Goal: Task Accomplishment & Management: Complete application form

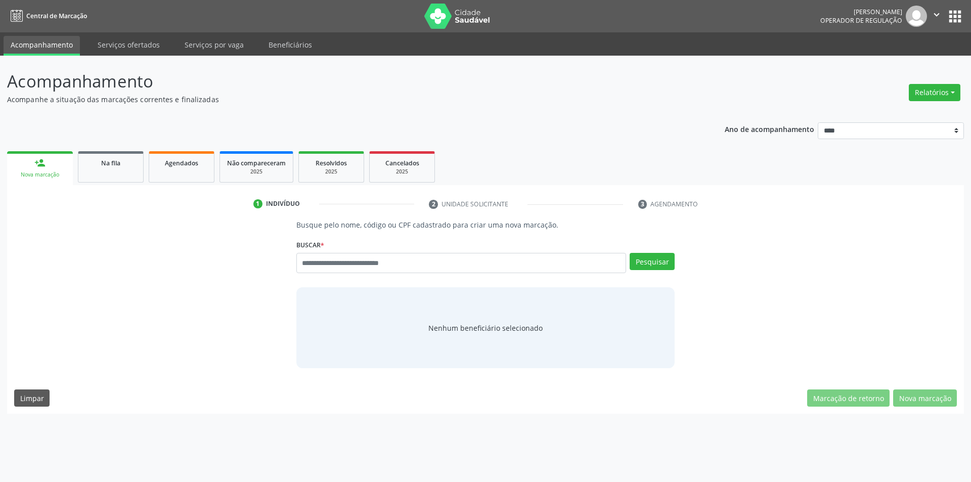
click at [566, 124] on div "Ano de acompanhamento **** **** **** **** **** person_add Nova marcação Na fila…" at bounding box center [485, 264] width 957 height 298
click at [381, 266] on input "text" at bounding box center [461, 263] width 330 height 20
type input "*********"
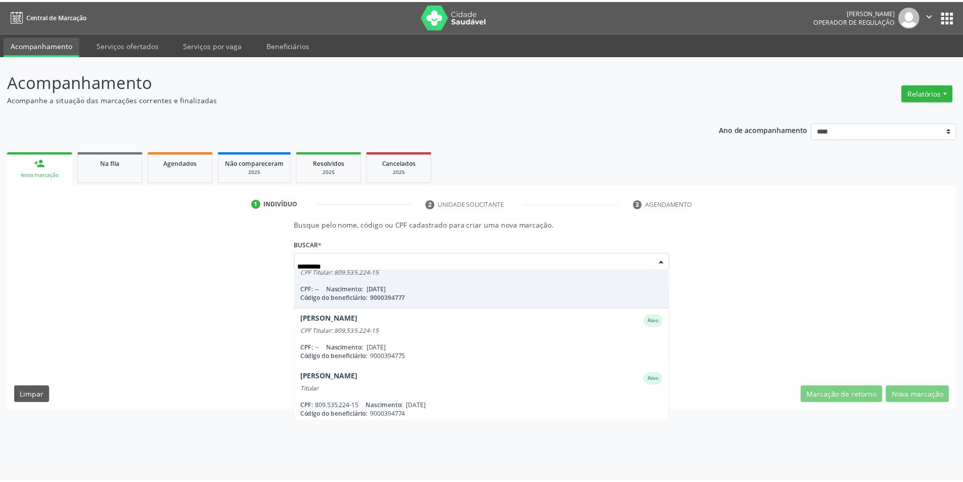
scroll to position [200, 0]
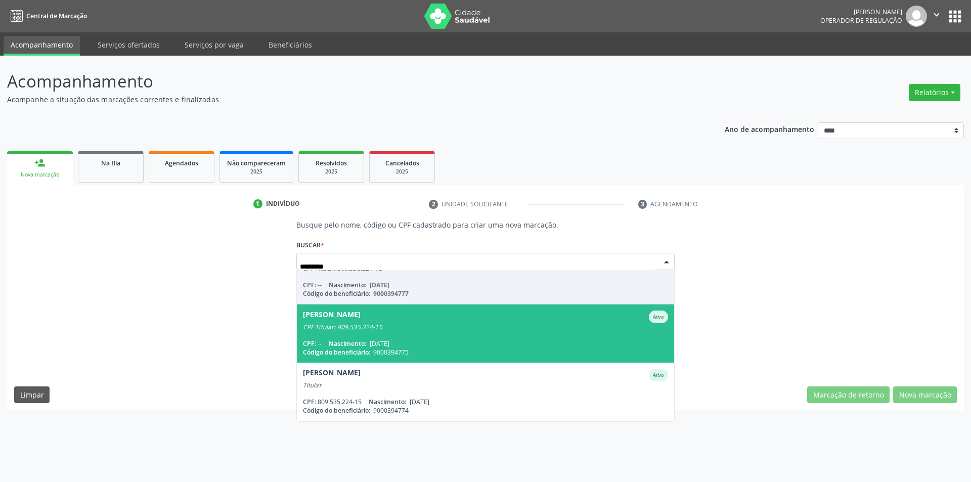
click at [437, 339] on div "CPF: -- Nascimento: 04/02/1972" at bounding box center [486, 343] width 366 height 9
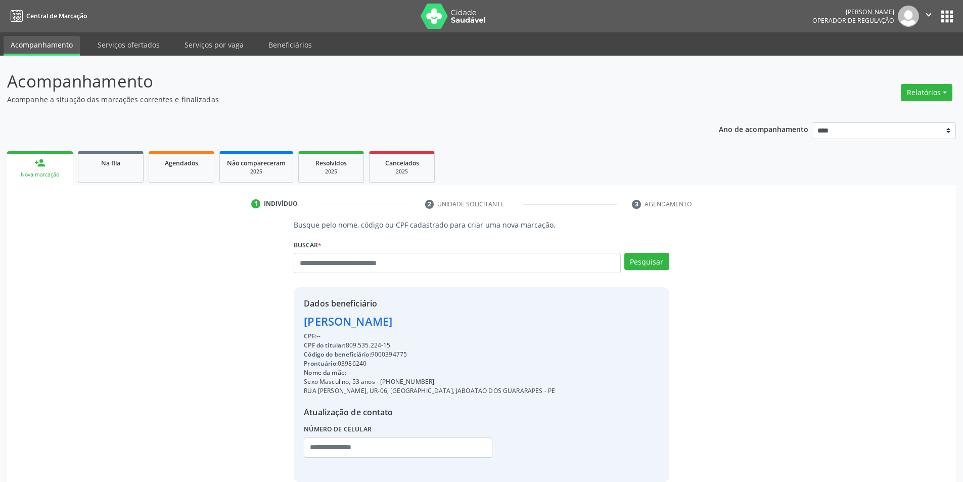
drag, startPoint x: 434, startPoint y: 384, endPoint x: 382, endPoint y: 381, distance: 52.2
click at [382, 381] on div "Sexo Masculino, 53 anos - (81) 98624-7751" at bounding box center [429, 381] width 251 height 9
copy div "81) 98624-7751"
paste input "**********"
type input "**********"
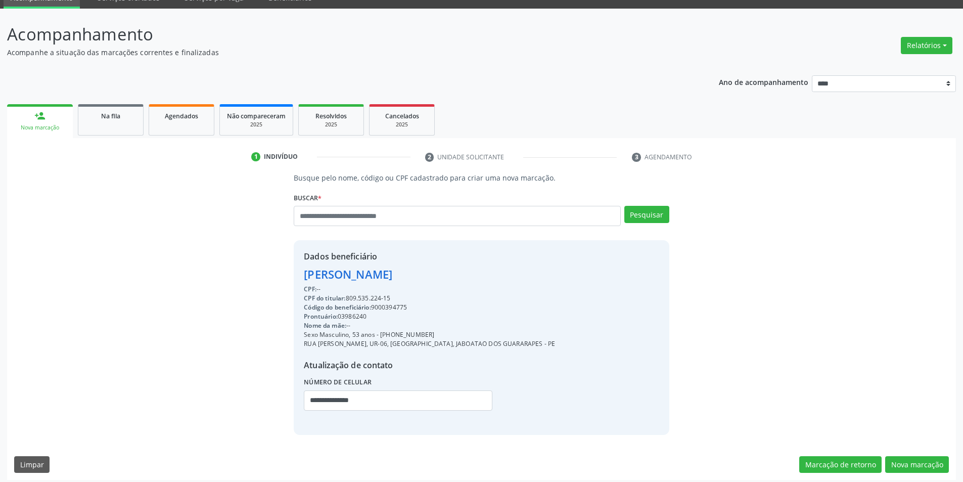
scroll to position [52, 0]
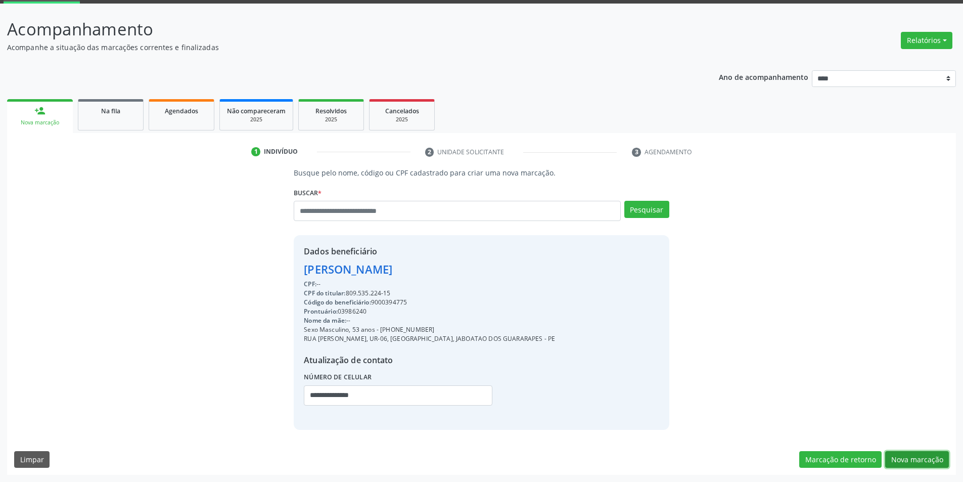
click at [913, 459] on button "Nova marcação" at bounding box center [917, 459] width 64 height 17
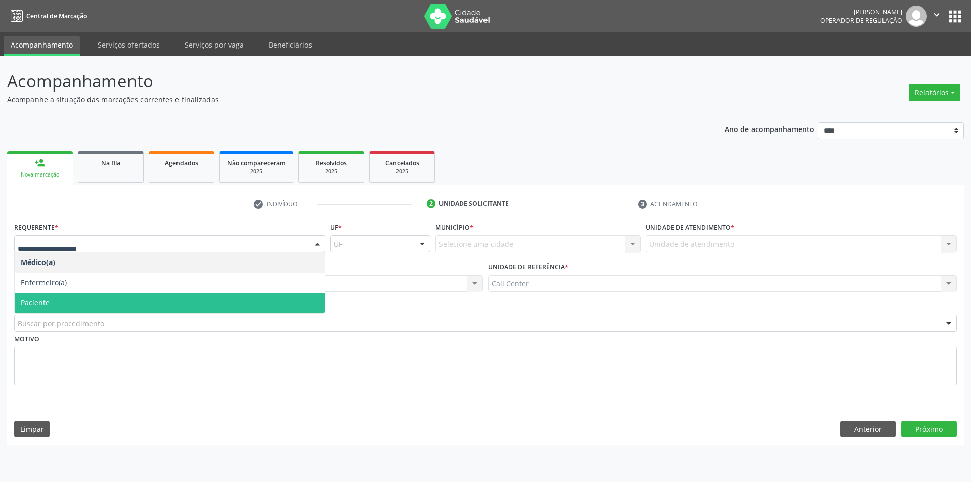
click at [77, 305] on span "Paciente" at bounding box center [170, 303] width 310 height 20
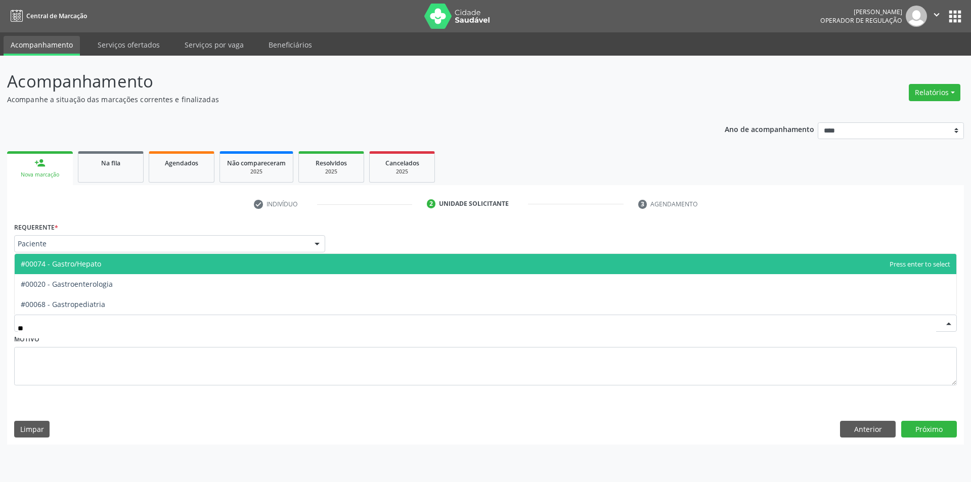
type input "***"
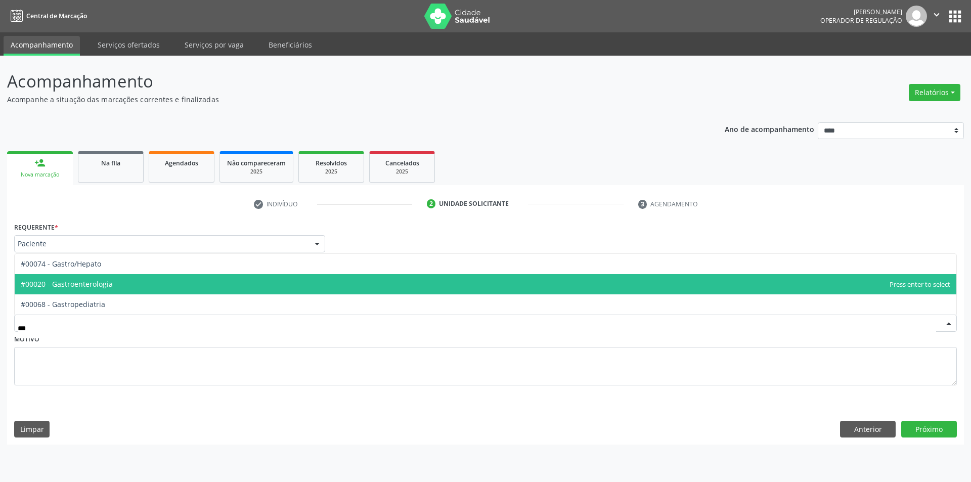
click at [98, 285] on span "#00020 - Gastroenterologia" at bounding box center [67, 284] width 92 height 10
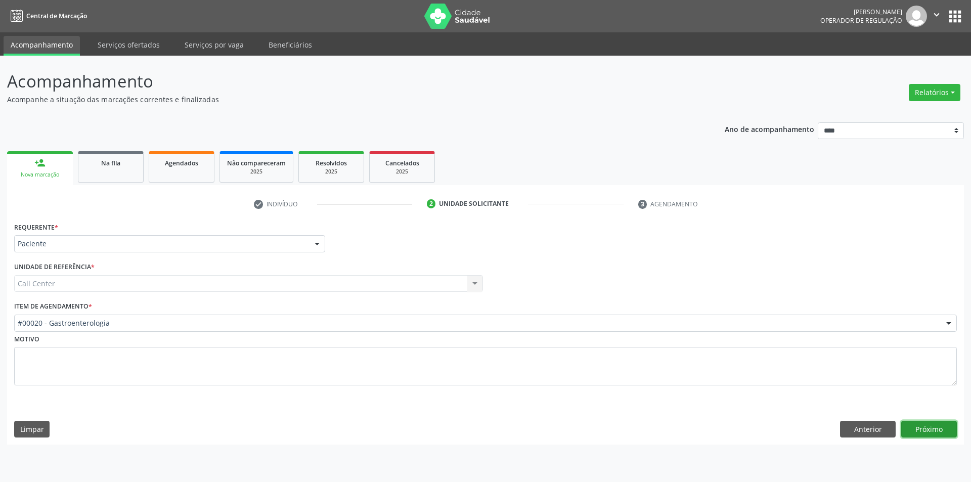
click at [932, 432] on button "Próximo" at bounding box center [929, 429] width 56 height 17
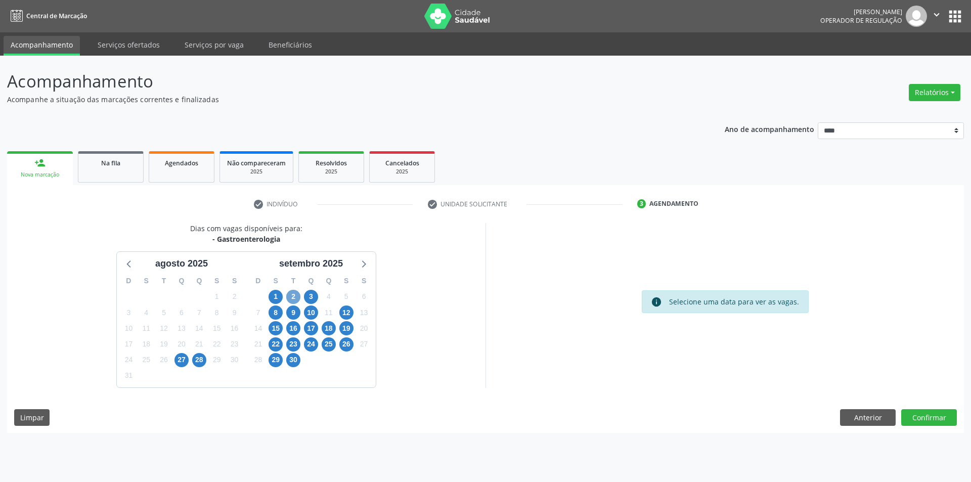
click at [296, 300] on span "2" at bounding box center [293, 297] width 14 height 14
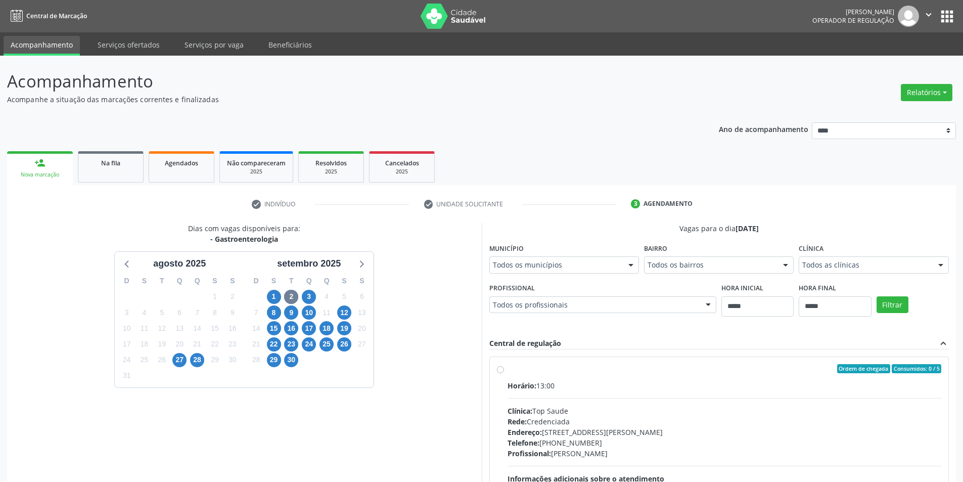
click at [863, 256] on div "Todos as clínicas" at bounding box center [874, 264] width 150 height 17
click at [273, 311] on span "8" at bounding box center [274, 312] width 14 height 14
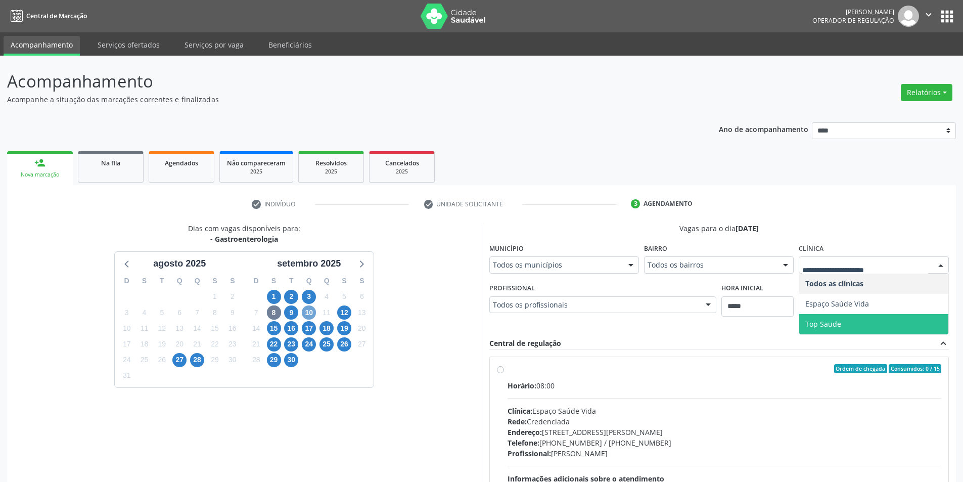
click at [310, 308] on span "10" at bounding box center [309, 312] width 14 height 14
click at [345, 311] on span "12" at bounding box center [344, 312] width 14 height 14
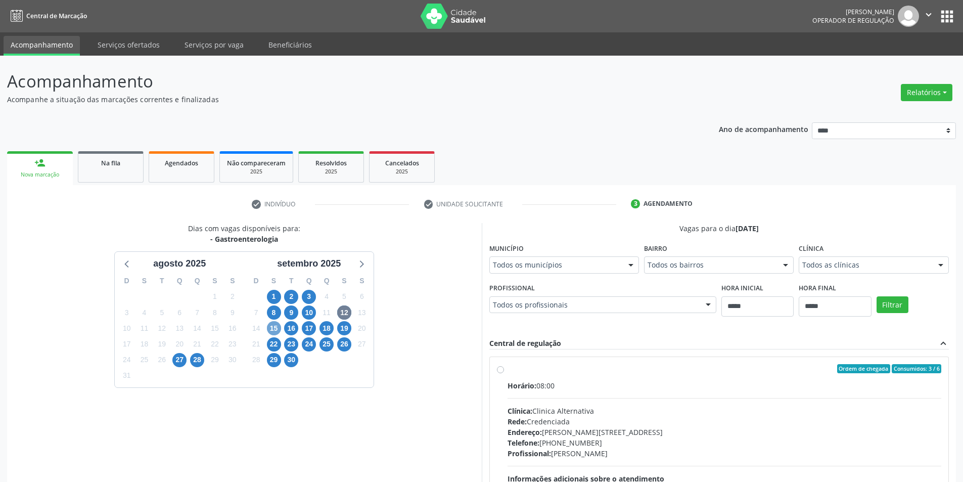
click at [277, 330] on span "15" at bounding box center [274, 328] width 14 height 14
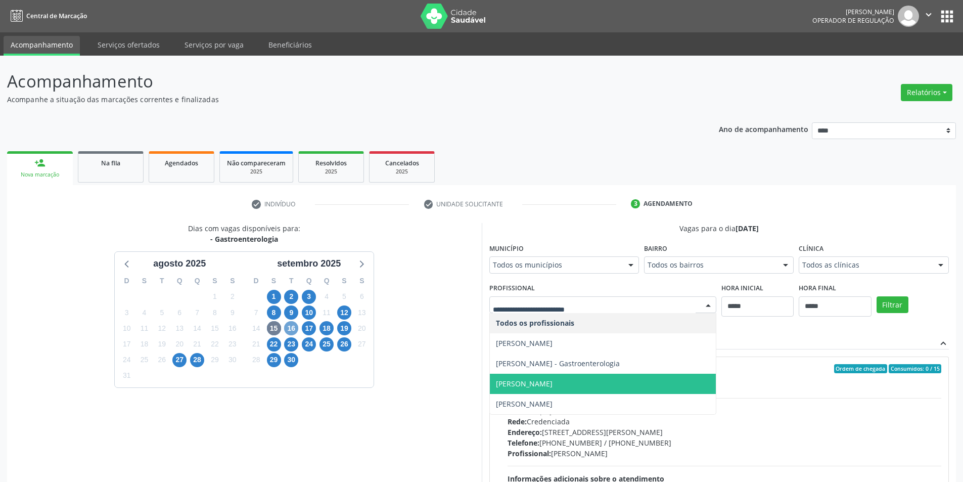
click at [296, 326] on span "16" at bounding box center [291, 328] width 14 height 14
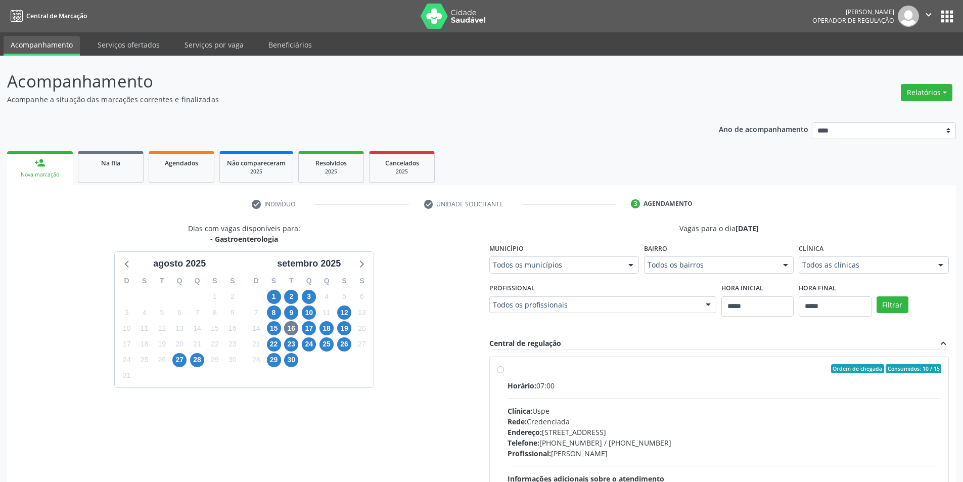
click at [535, 297] on div "Todos os profissionais" at bounding box center [603, 304] width 228 height 17
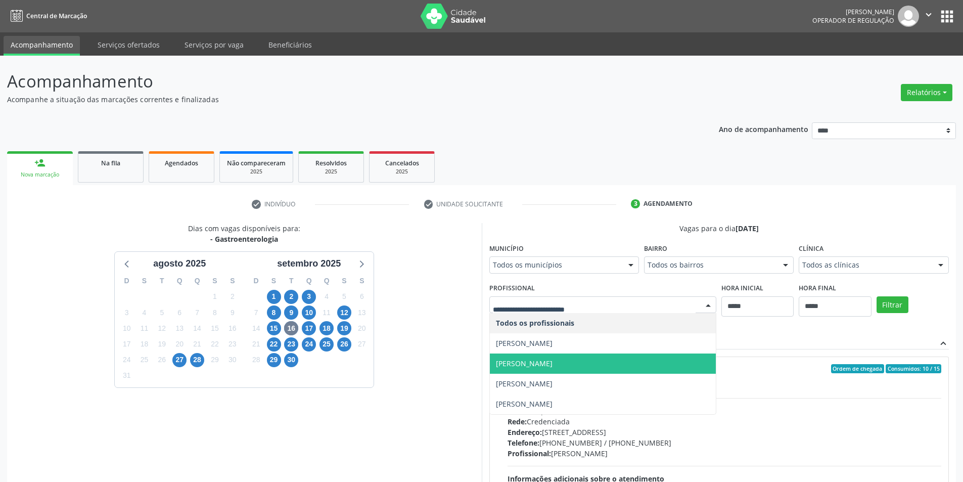
click at [541, 366] on span "Manoel Souto Moraes de Araujo" at bounding box center [524, 364] width 57 height 10
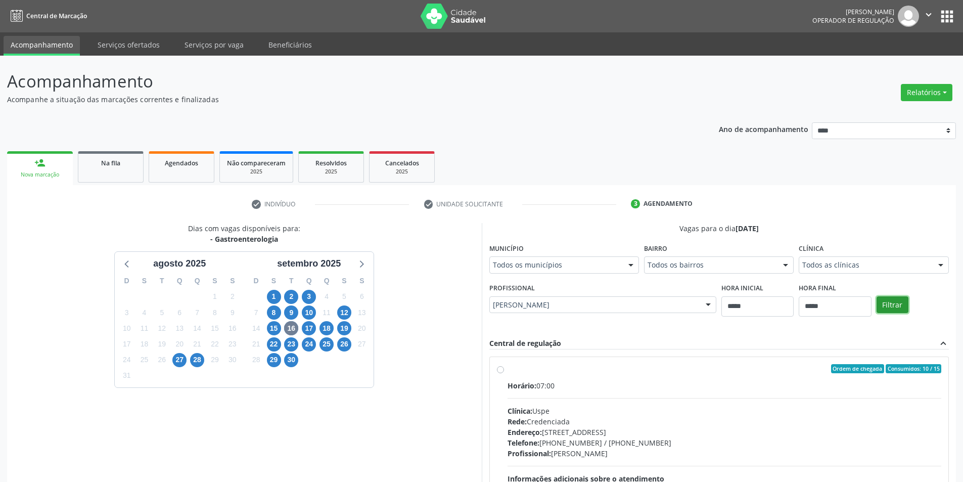
click at [897, 304] on button "Filtrar" at bounding box center [893, 304] width 32 height 17
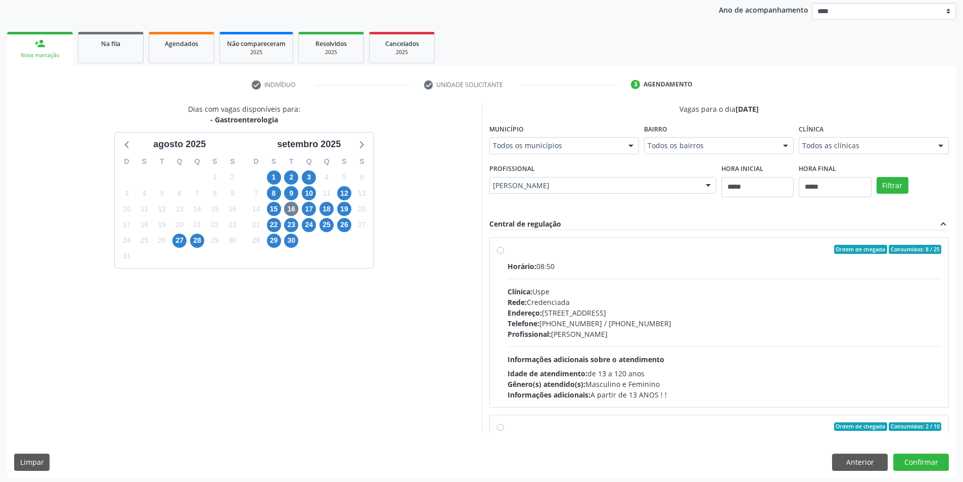
scroll to position [122, 0]
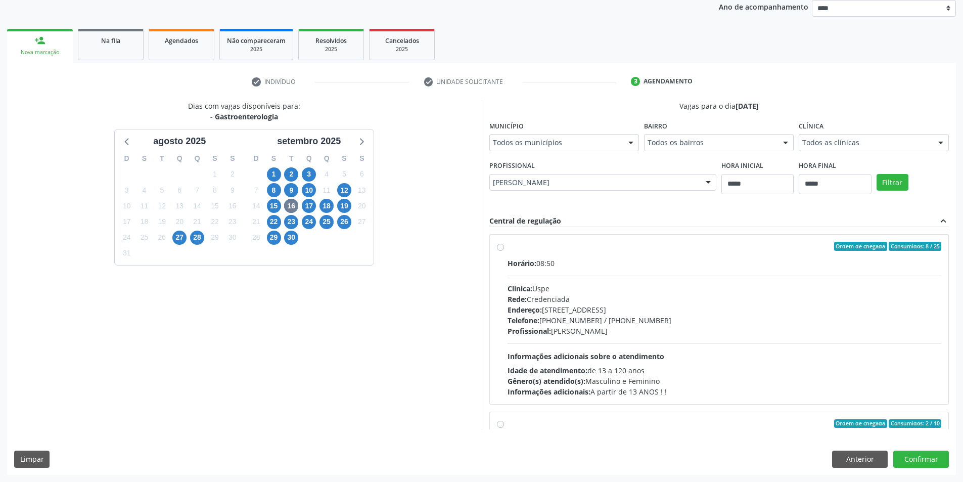
click at [649, 347] on div "Horário: 08:50 Clínica: Uspe Rede: Credenciada Endereço: Rua do Espinheiro, nº …" at bounding box center [725, 327] width 434 height 139
click at [916, 458] on button "Confirmar" at bounding box center [922, 459] width 56 height 17
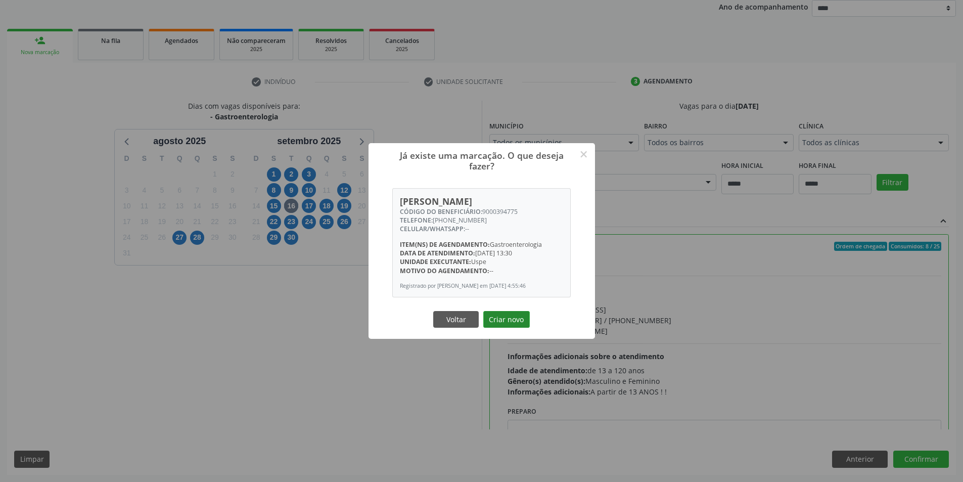
click at [515, 328] on button "Criar novo" at bounding box center [506, 319] width 47 height 17
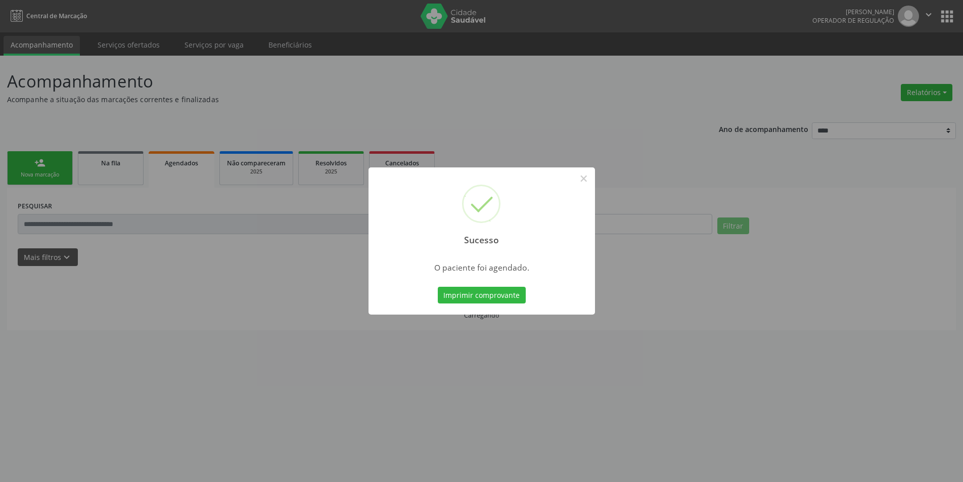
scroll to position [0, 0]
click at [511, 294] on button "Imprimir comprovante" at bounding box center [485, 295] width 88 height 17
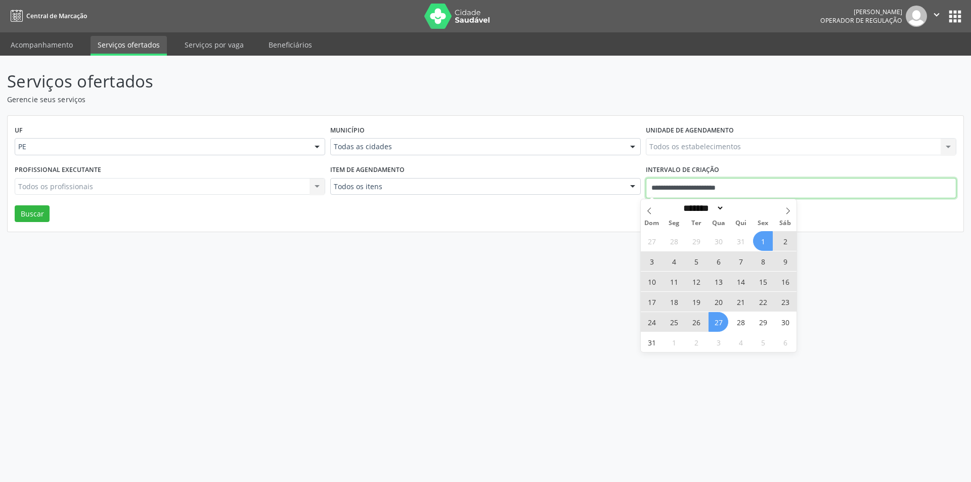
click at [709, 194] on input "**********" at bounding box center [801, 188] width 310 height 20
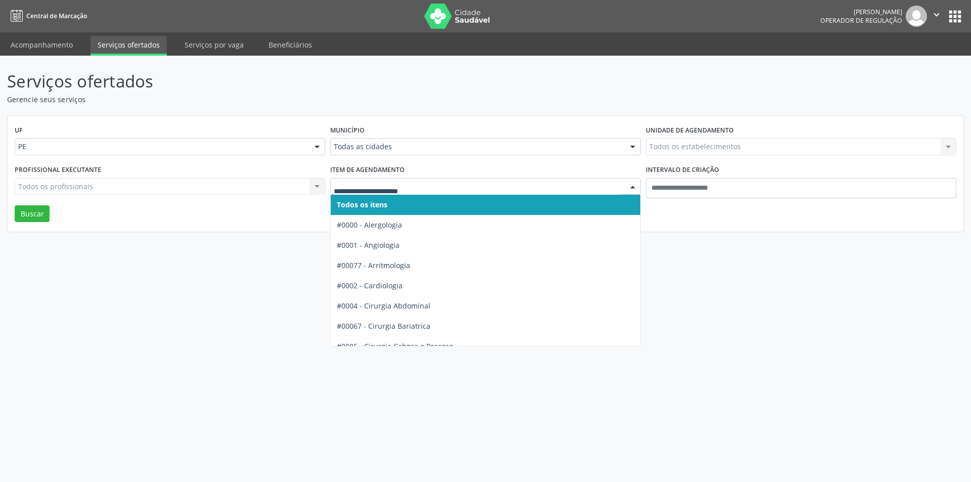
click at [373, 193] on div at bounding box center [485, 186] width 310 height 17
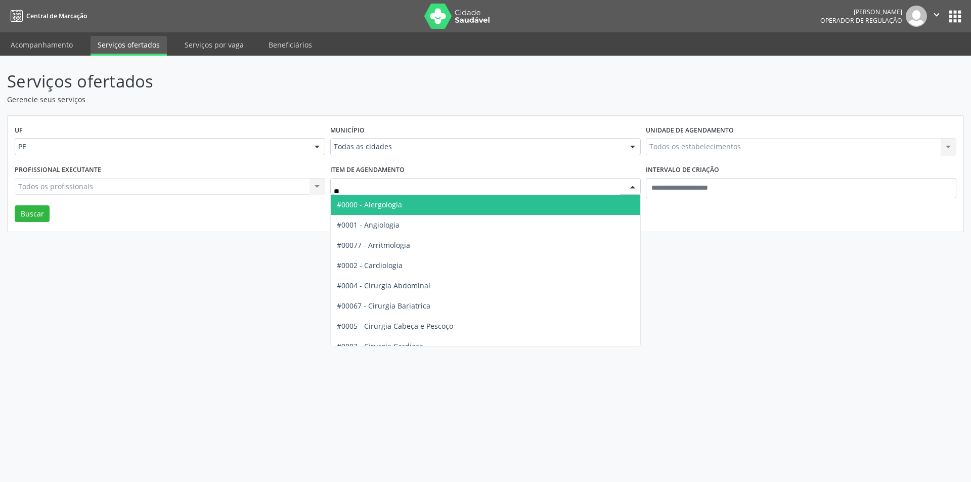
type input "***"
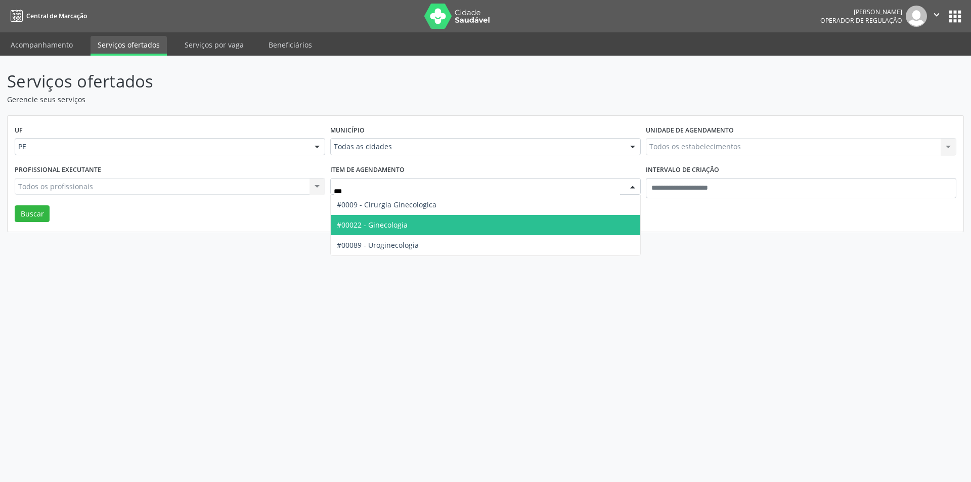
click at [384, 221] on span "#00022 - Ginecologia" at bounding box center [372, 225] width 71 height 10
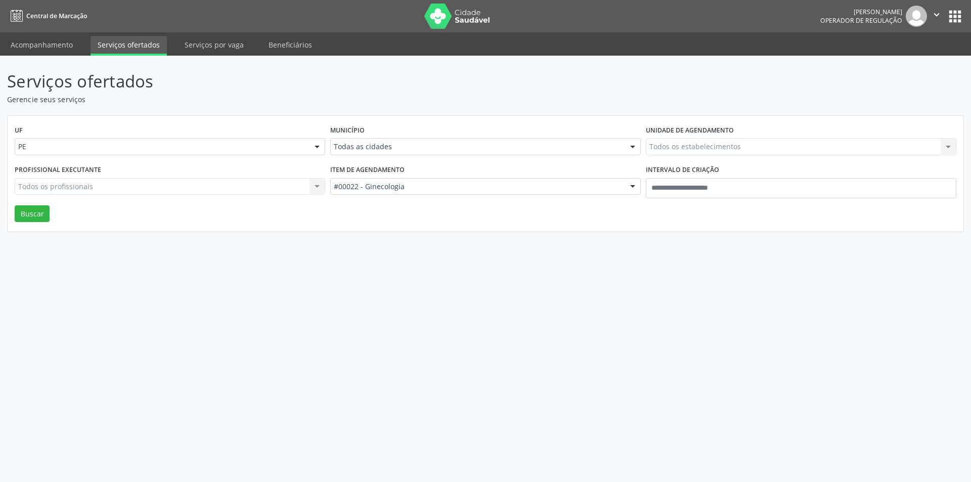
type input "**"
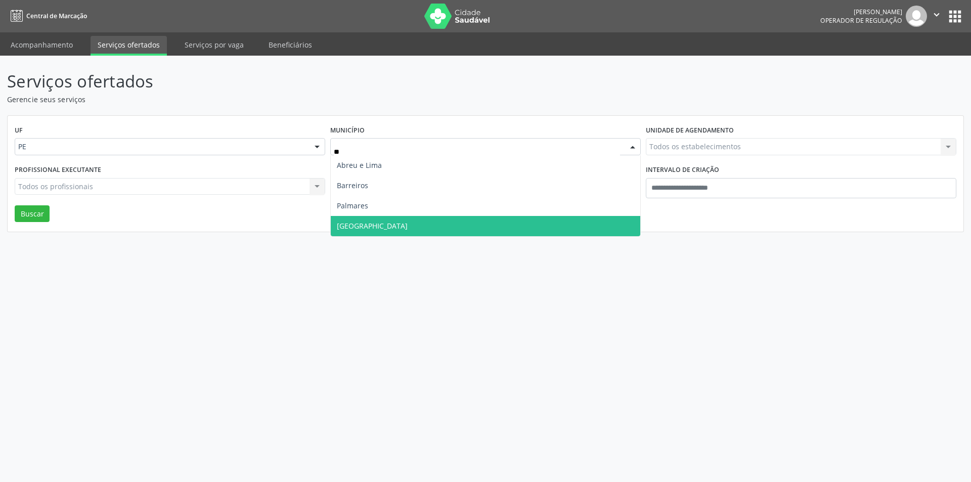
click at [394, 232] on span "Recife" at bounding box center [485, 226] width 309 height 20
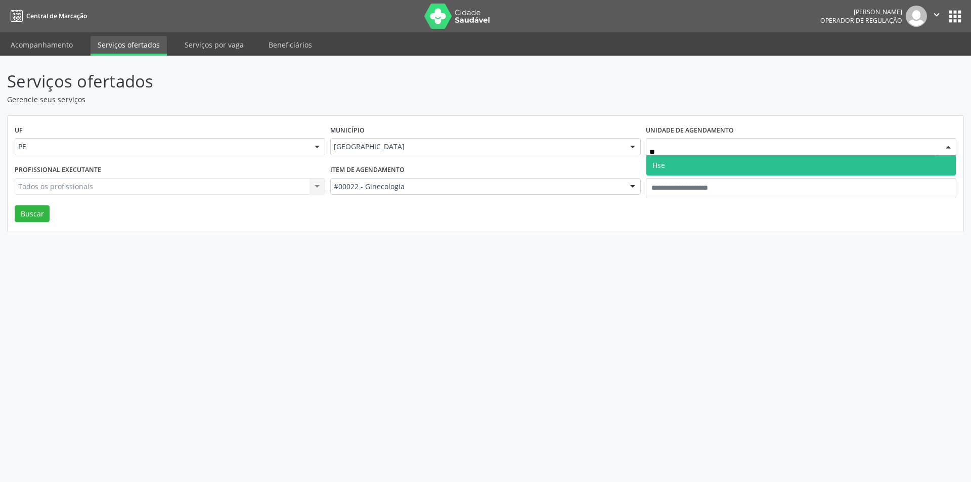
type input "***"
click at [697, 163] on span "Hse" at bounding box center [800, 165] width 309 height 20
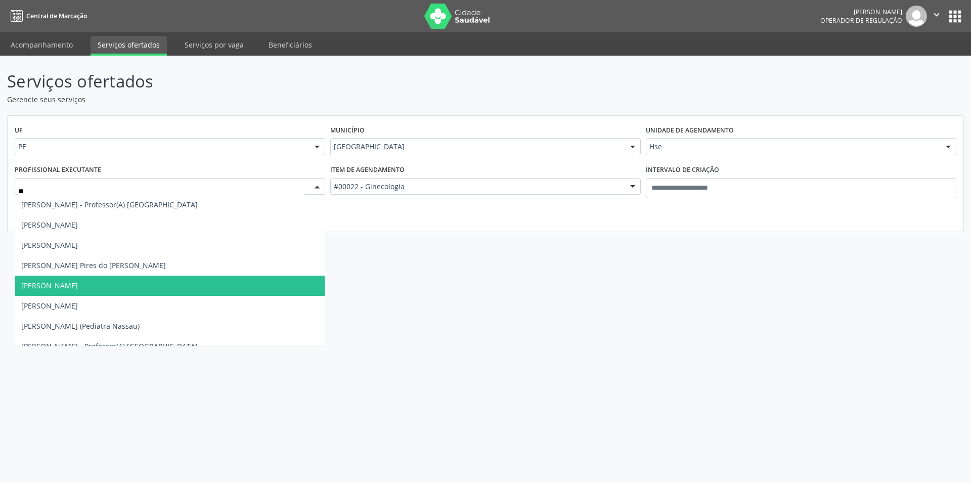
type input "*"
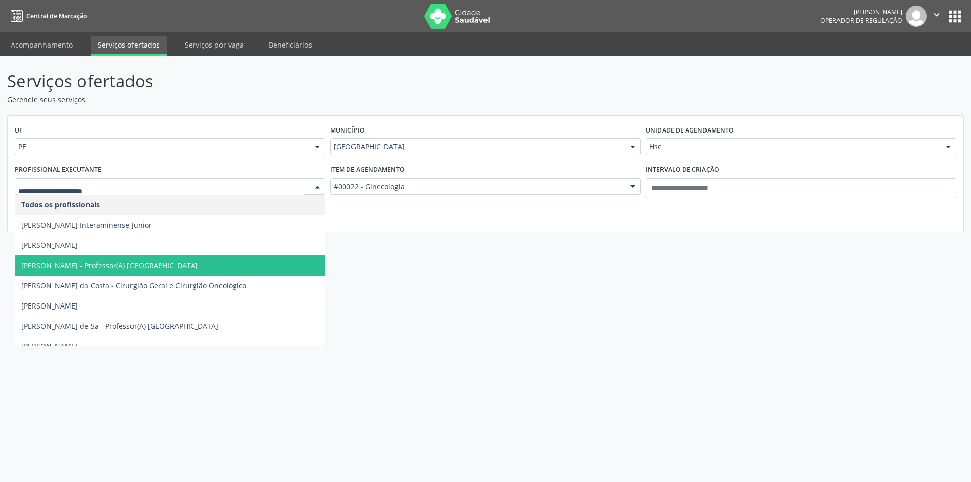
click at [380, 270] on div "Serviços ofertados Gerencie seus serviços UF PE PE Nenhum resultado encontrado …" at bounding box center [485, 269] width 971 height 426
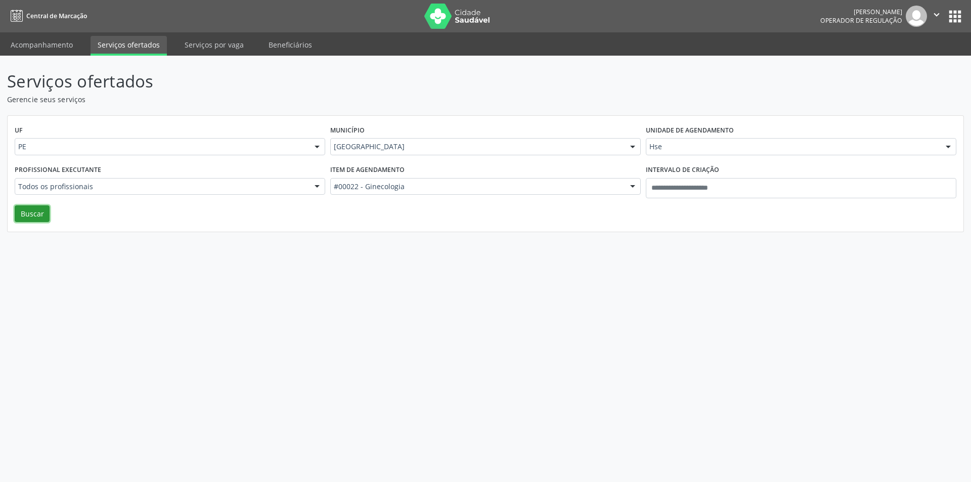
click at [40, 217] on button "Buscar" at bounding box center [32, 213] width 35 height 17
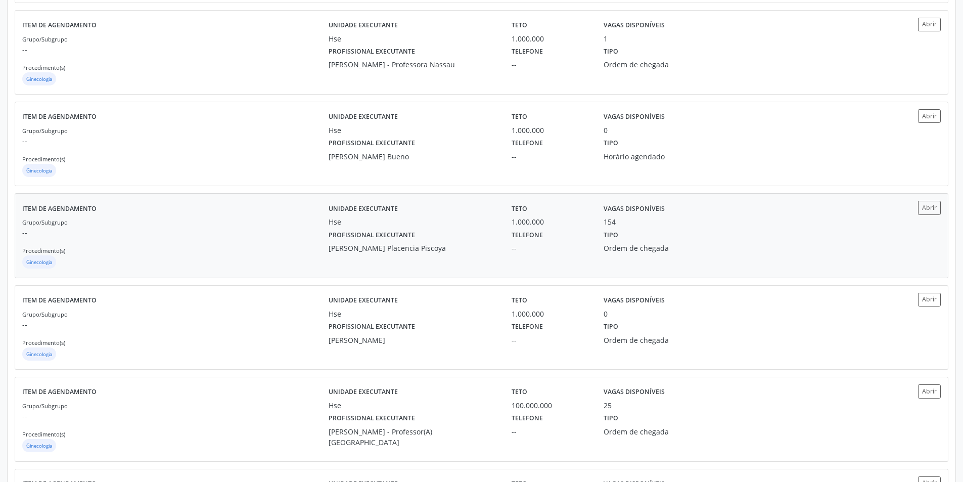
scroll to position [358, 0]
click at [460, 240] on div "Profissional executante Victor Enrrique Placencia Piscoya" at bounding box center [414, 239] width 184 height 26
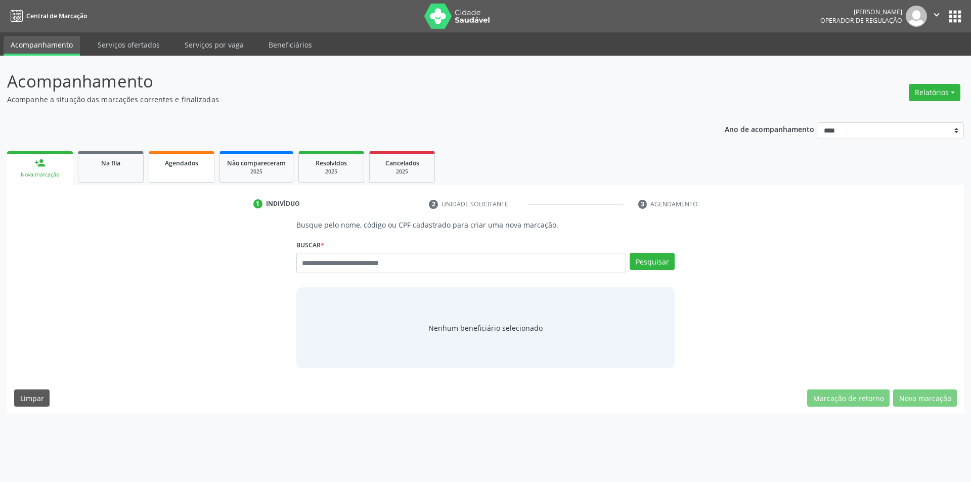
click at [180, 178] on link "Agendados" at bounding box center [182, 166] width 66 height 31
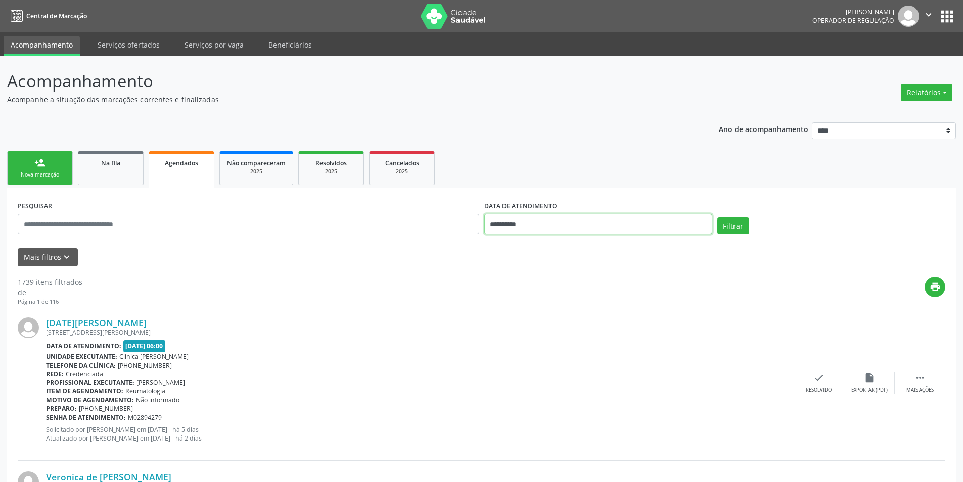
click at [502, 224] on input "**********" at bounding box center [598, 224] width 228 height 20
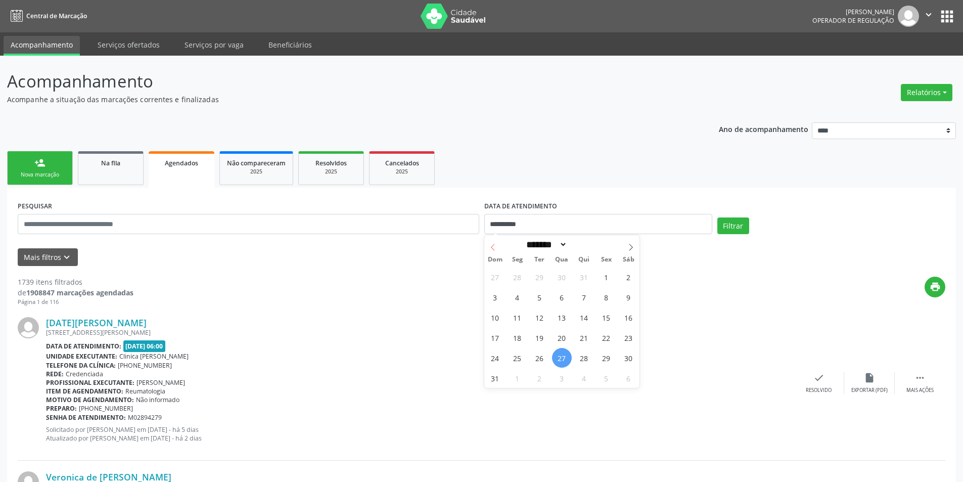
click at [493, 242] on span at bounding box center [492, 243] width 17 height 17
select select "*"
click at [542, 277] on span "1" at bounding box center [540, 277] width 20 height 20
type input "**********"
click at [629, 244] on icon at bounding box center [631, 247] width 7 height 7
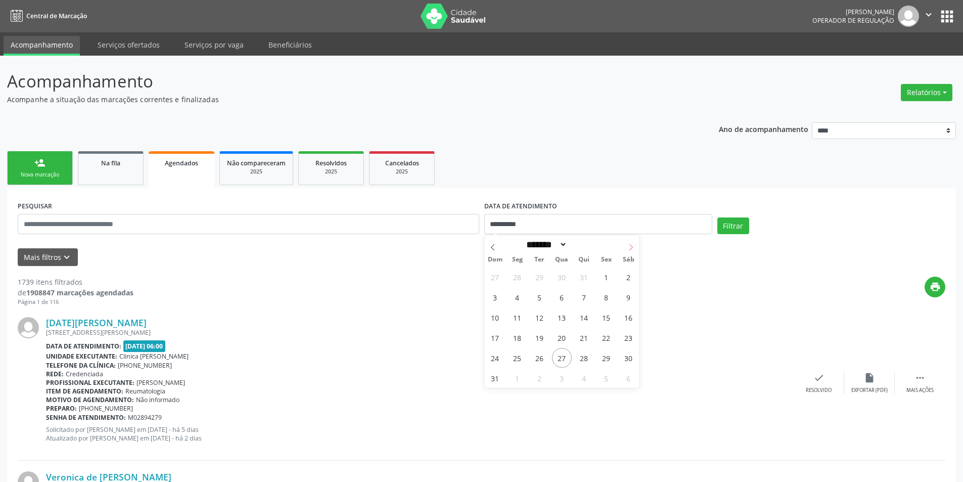
click at [629, 244] on icon at bounding box center [631, 247] width 7 height 7
select select "**"
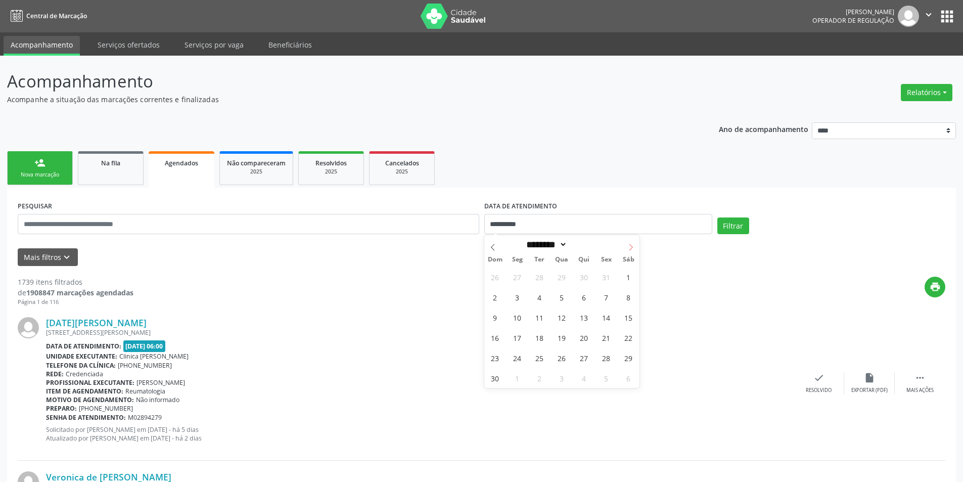
click at [629, 244] on icon at bounding box center [631, 247] width 7 height 7
type input "****"
click at [629, 244] on icon at bounding box center [631, 247] width 7 height 7
select select "*"
click at [495, 280] on span "1" at bounding box center [495, 277] width 20 height 20
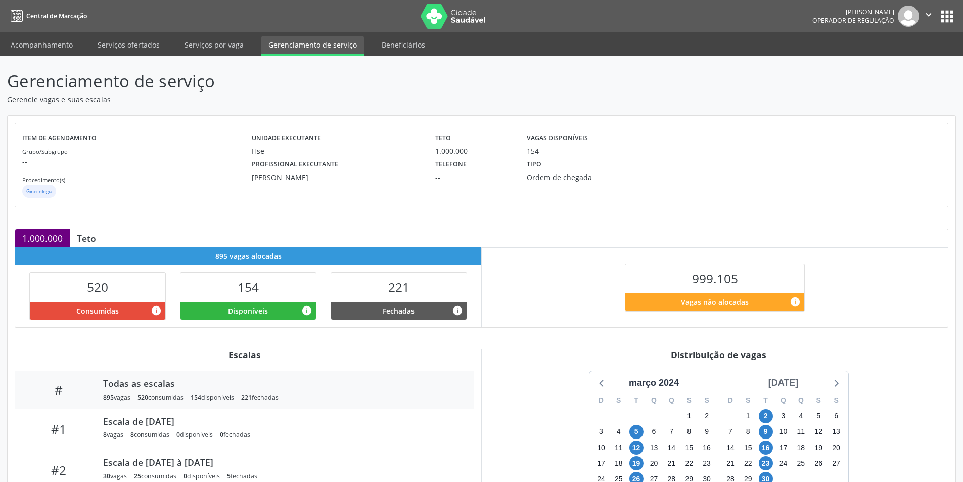
click at [792, 386] on div "[DATE]" at bounding box center [784, 383] width 38 height 14
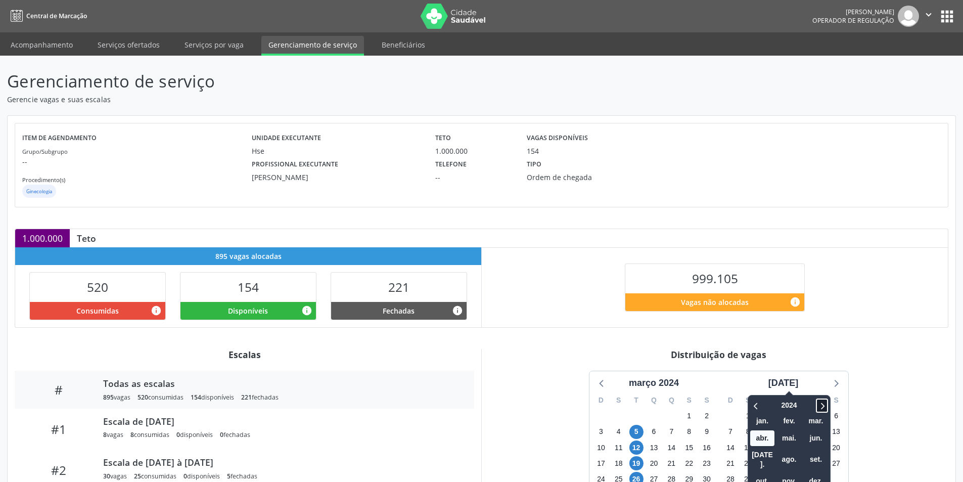
click at [817, 405] on icon at bounding box center [822, 405] width 10 height 12
click at [791, 456] on span "ago." at bounding box center [789, 460] width 24 height 16
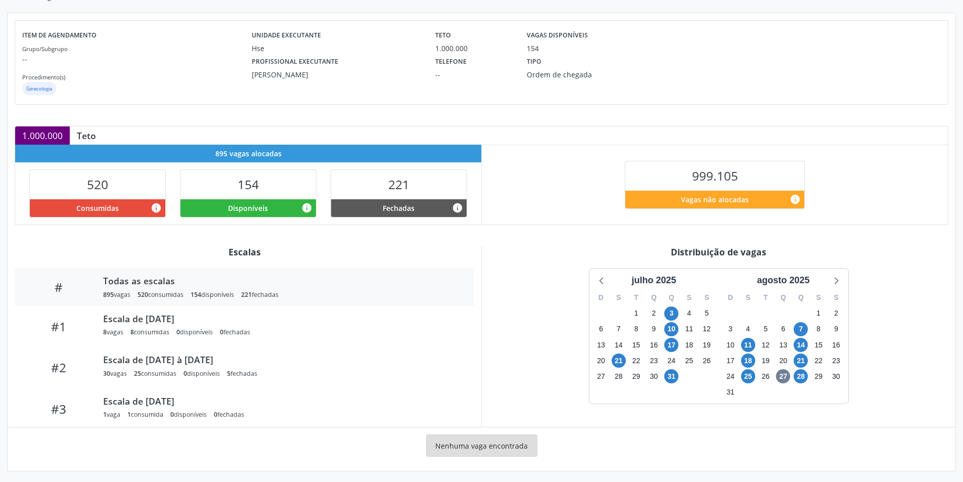
scroll to position [106, 0]
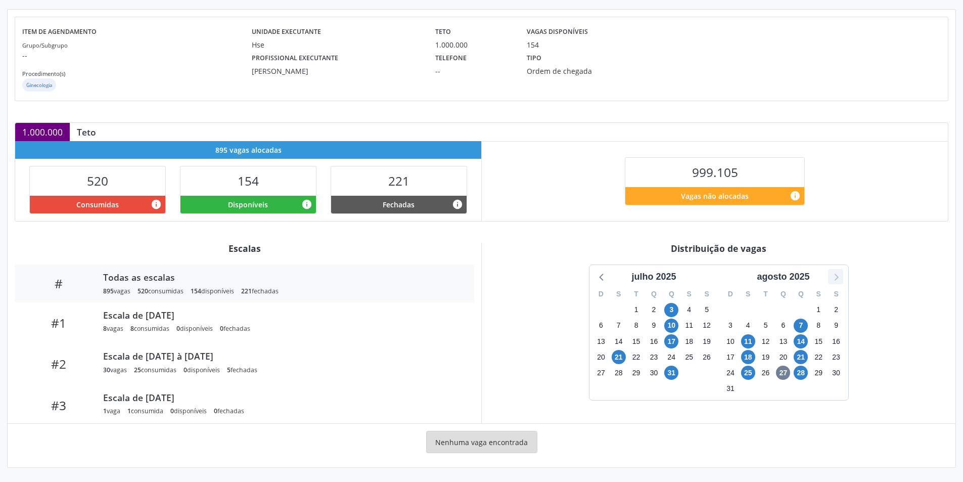
click at [839, 274] on icon at bounding box center [835, 276] width 13 height 13
click at [673, 340] on span "18" at bounding box center [671, 341] width 14 height 14
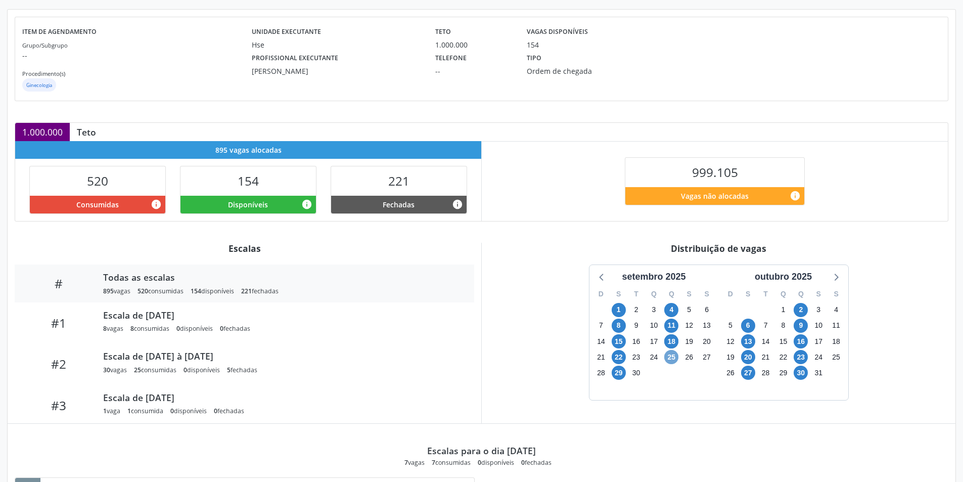
click at [668, 360] on span "25" at bounding box center [671, 357] width 14 height 14
click at [805, 322] on span "9" at bounding box center [801, 326] width 14 height 14
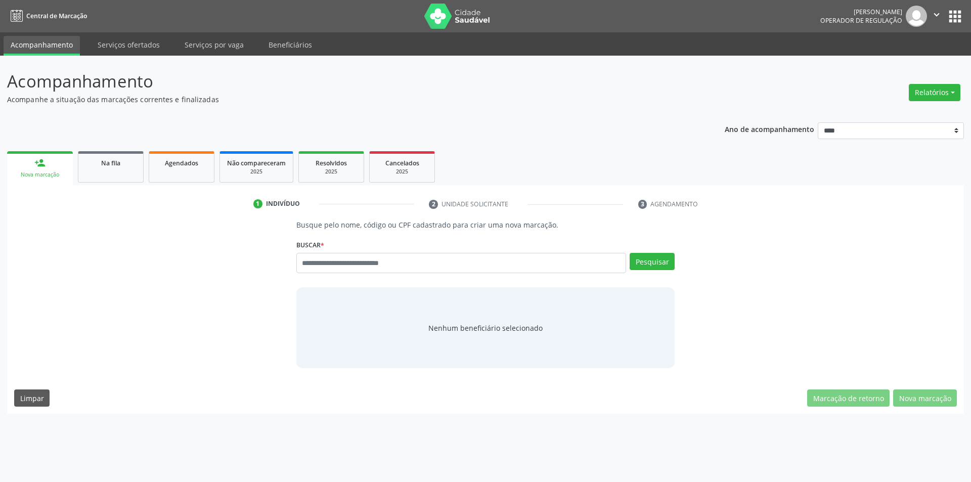
click at [340, 261] on input "text" at bounding box center [461, 263] width 330 height 20
type input "*********"
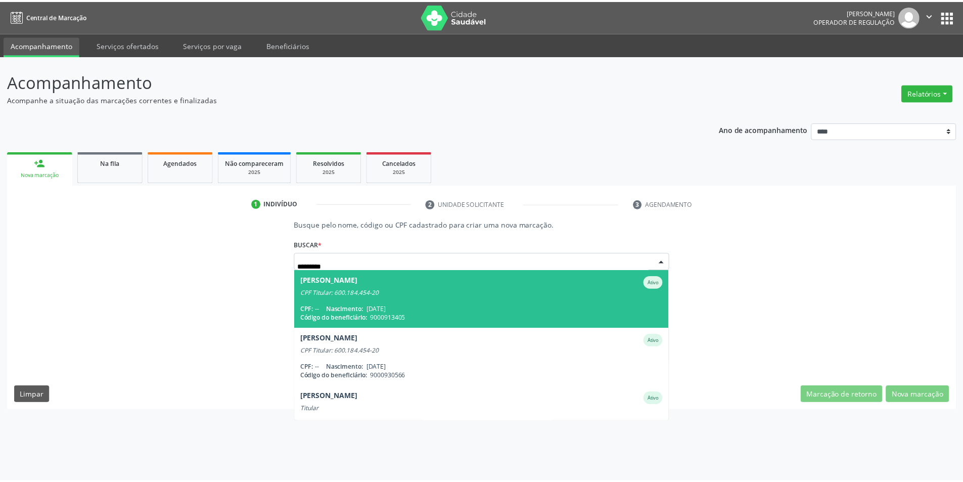
scroll to position [24, 0]
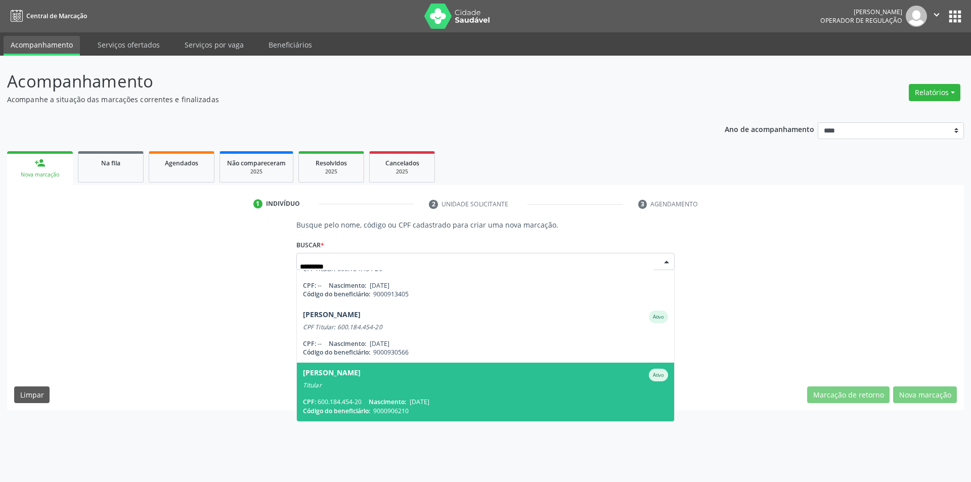
click at [483, 398] on div "CPF: 600.184.454-20 Nascimento: [DATE]" at bounding box center [486, 401] width 366 height 9
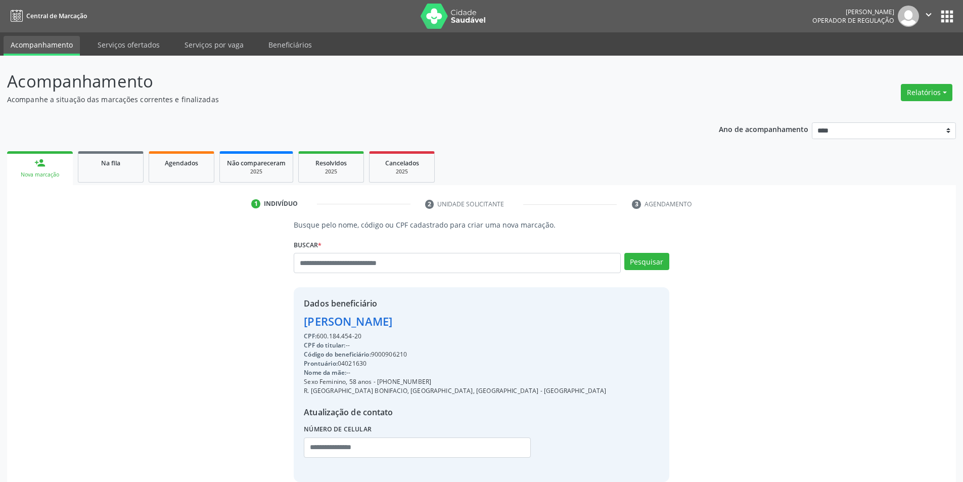
click at [388, 351] on div "Código do beneficiário: 9000906210" at bounding box center [455, 354] width 302 height 9
copy div "9000906210"
drag, startPoint x: 474, startPoint y: 224, endPoint x: 474, endPoint y: 234, distance: 10.1
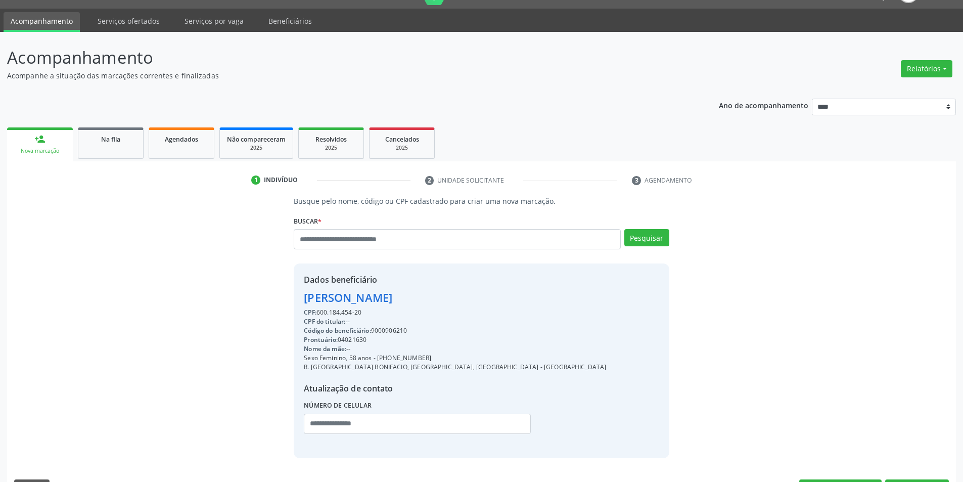
scroll to position [52, 0]
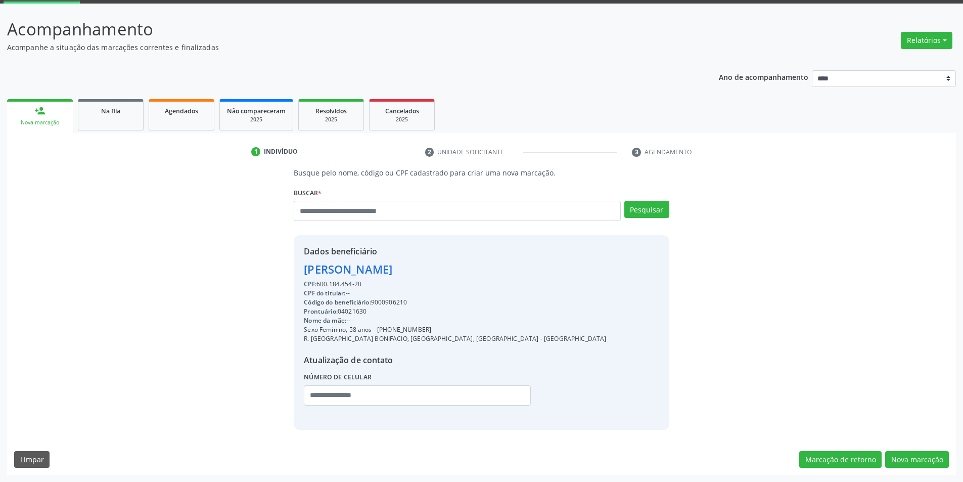
drag, startPoint x: 425, startPoint y: 330, endPoint x: 379, endPoint y: 330, distance: 45.5
click at [379, 330] on div "Sexo Feminino, 58 anos - [PHONE_NUMBER]" at bounding box center [455, 329] width 302 height 9
copy div "81) 99179-9592"
click at [360, 212] on input "text" at bounding box center [457, 211] width 327 height 20
click at [344, 216] on input "text" at bounding box center [457, 211] width 327 height 20
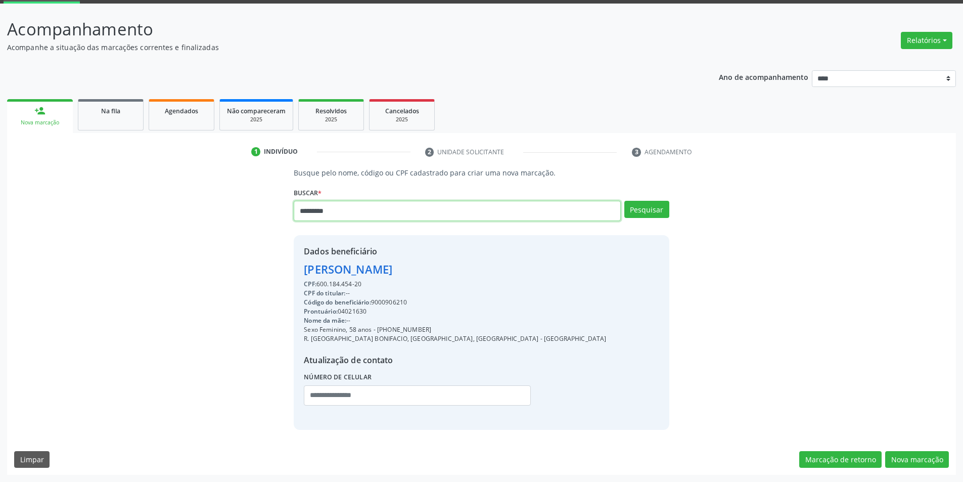
type input "*********"
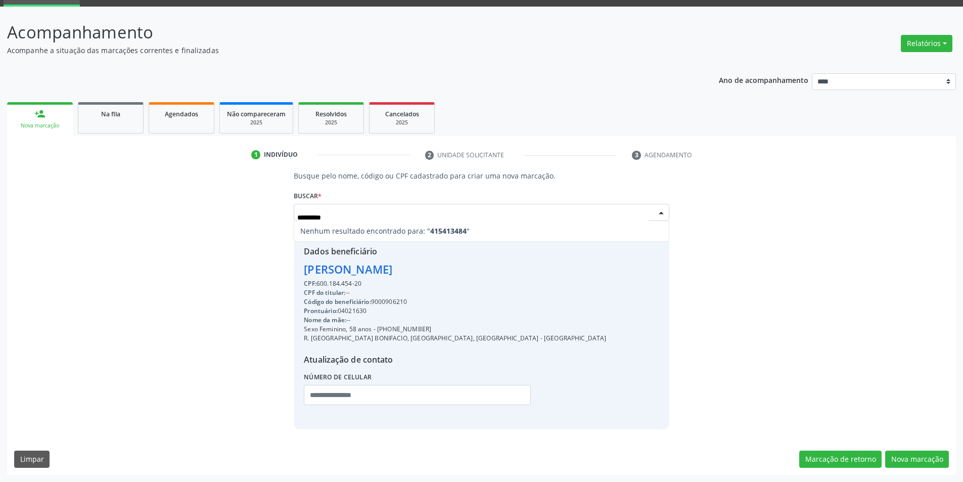
scroll to position [0, 0]
drag, startPoint x: 342, startPoint y: 217, endPoint x: 289, endPoint y: 216, distance: 53.1
click at [289, 216] on div "Busque pelo nome, código ou CPF cadastrado para criar uma nova marcação. [GEOGR…" at bounding box center [481, 299] width 389 height 259
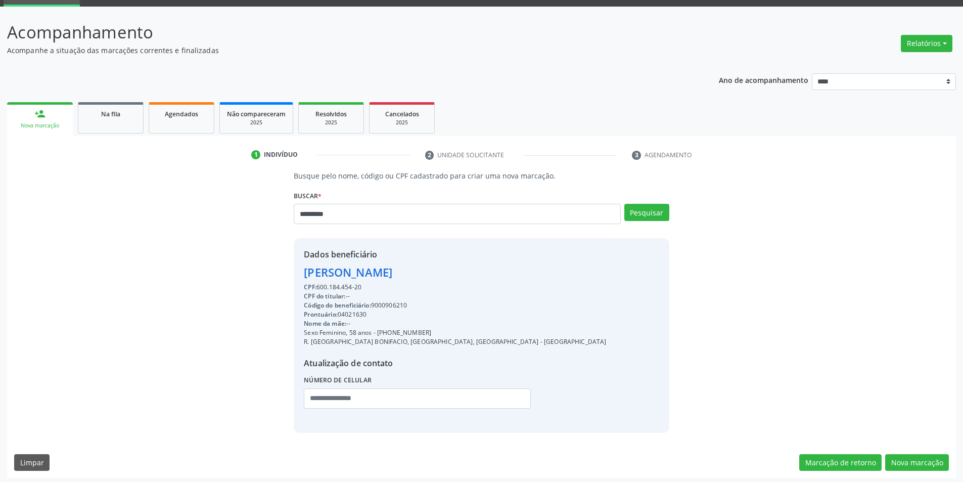
click at [517, 54] on p "Acompanhe a situação das marcações correntes e finalizadas" at bounding box center [339, 50] width 664 height 11
drag, startPoint x: 365, startPoint y: 215, endPoint x: 360, endPoint y: 214, distance: 5.6
click at [361, 215] on input "*********" at bounding box center [457, 214] width 327 height 20
drag, startPoint x: 343, startPoint y: 214, endPoint x: 324, endPoint y: 217, distance: 19.5
click at [324, 217] on input "*********" at bounding box center [457, 214] width 327 height 20
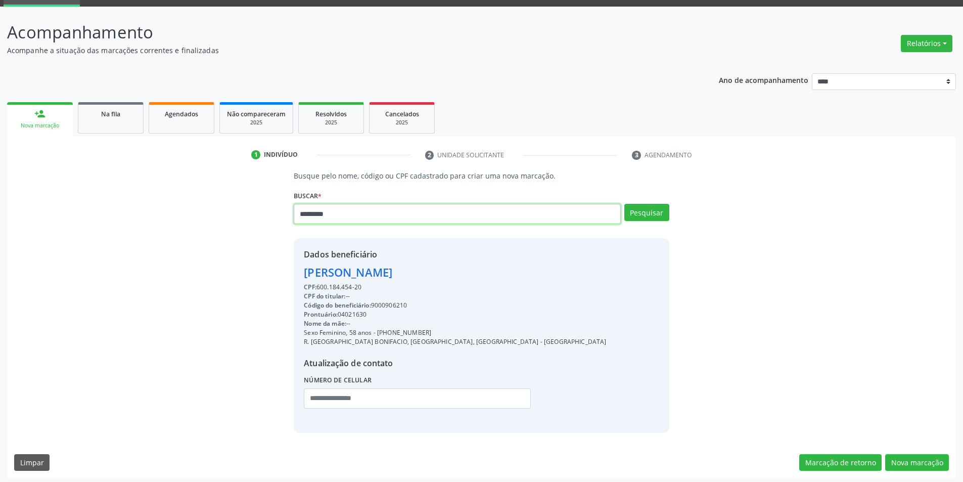
drag, startPoint x: 316, startPoint y: 215, endPoint x: 310, endPoint y: 216, distance: 5.2
click at [310, 216] on input "*********" at bounding box center [457, 214] width 327 height 20
type input "*********"
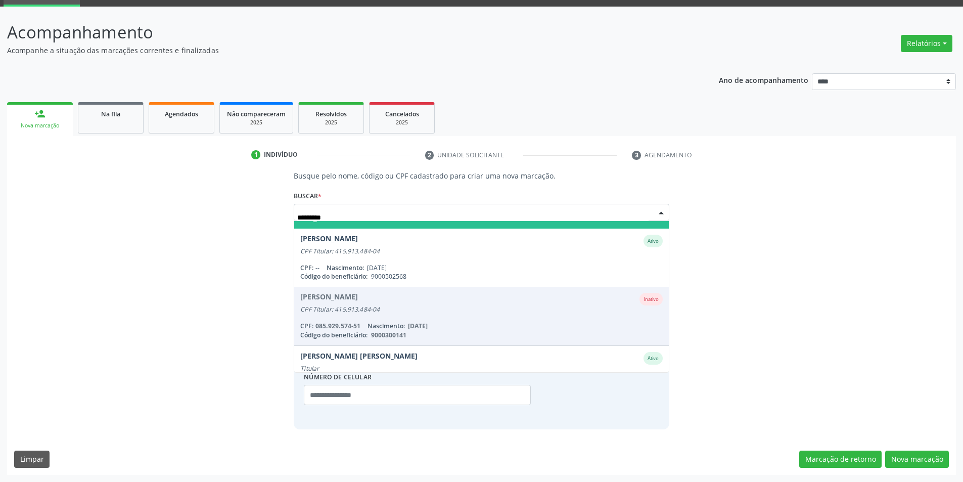
scroll to position [82, 0]
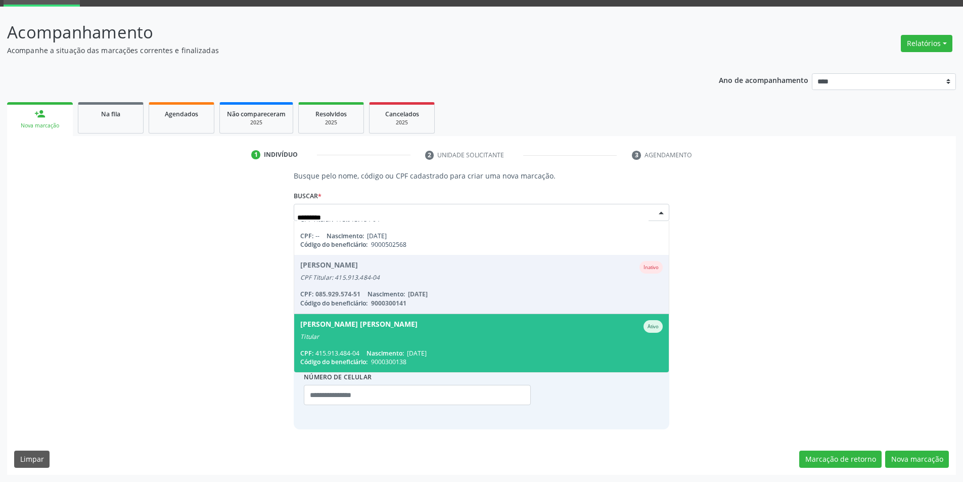
click at [487, 346] on span "[PERSON_NAME] [PERSON_NAME] Ativo Titular CPF: 415.913.484-04 Nascimento: [DATE…" at bounding box center [481, 343] width 374 height 58
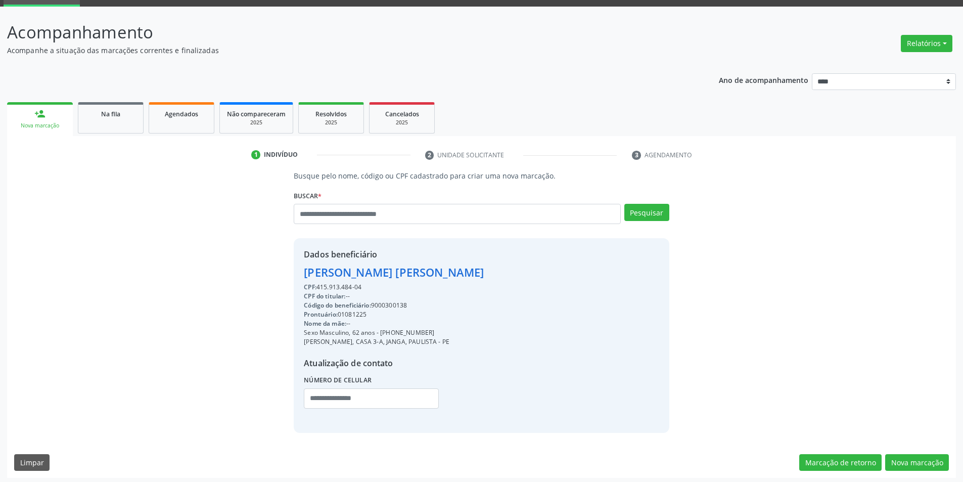
drag, startPoint x: 432, startPoint y: 331, endPoint x: 382, endPoint y: 334, distance: 50.2
click at [381, 334] on div "Sexo Masculino, 62 anos - [PHONE_NUMBER]" at bounding box center [394, 332] width 180 height 9
copy div "[PHONE_NUMBER]"
paste input "**********"
type input "**********"
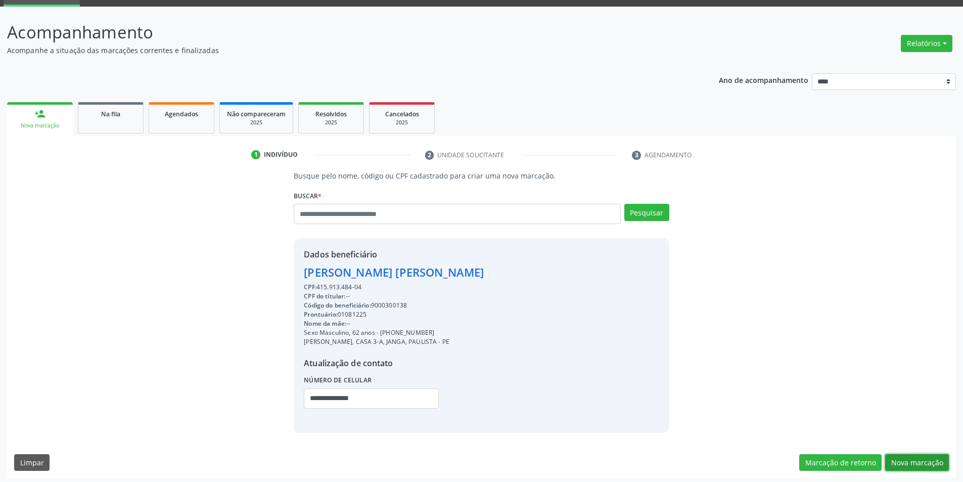
click at [906, 458] on button "Nova marcação" at bounding box center [917, 462] width 64 height 17
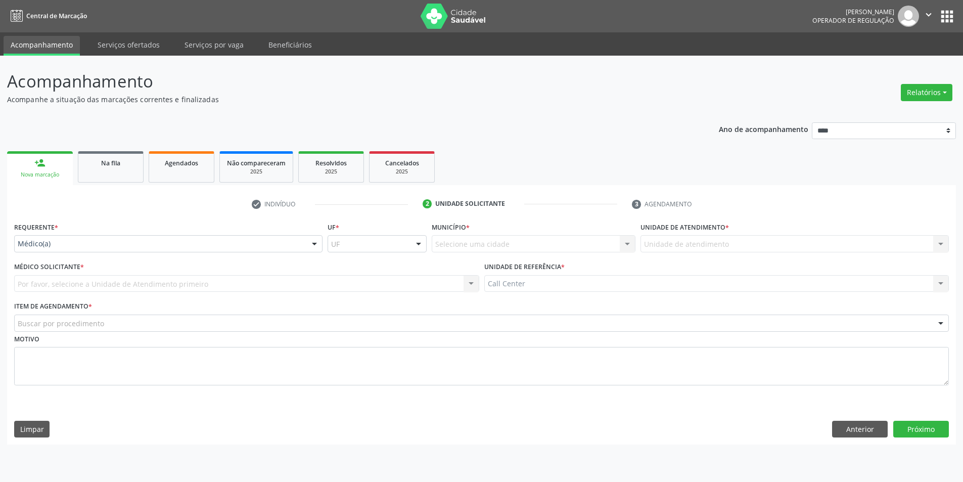
scroll to position [0, 0]
drag, startPoint x: 153, startPoint y: 245, endPoint x: 121, endPoint y: 267, distance: 38.6
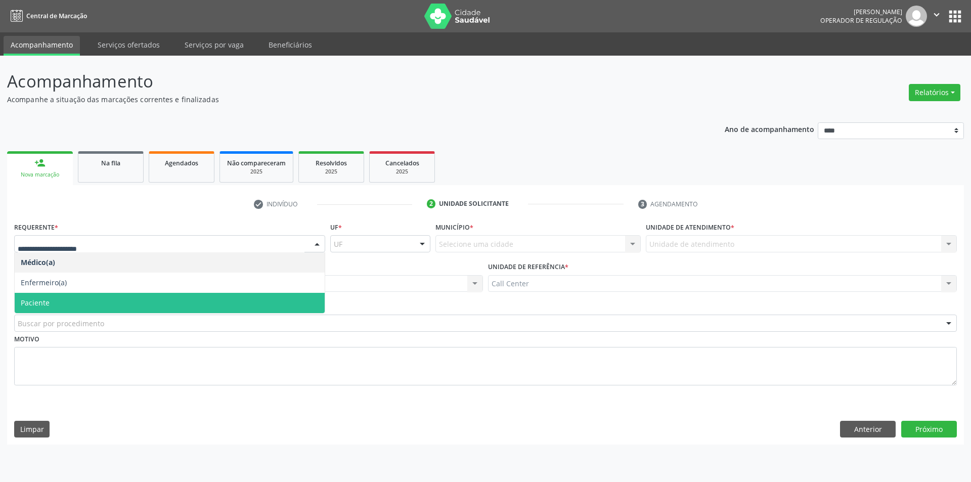
click at [70, 302] on span "Paciente" at bounding box center [170, 303] width 310 height 20
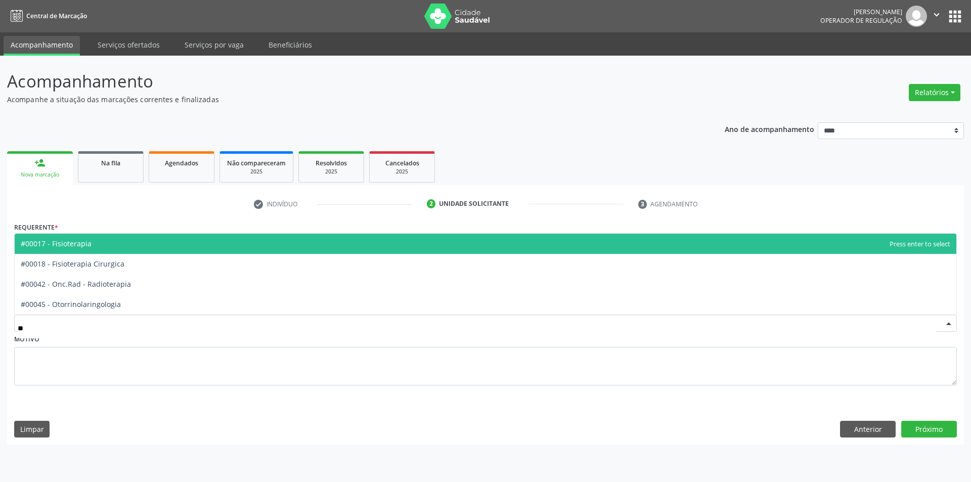
type input "***"
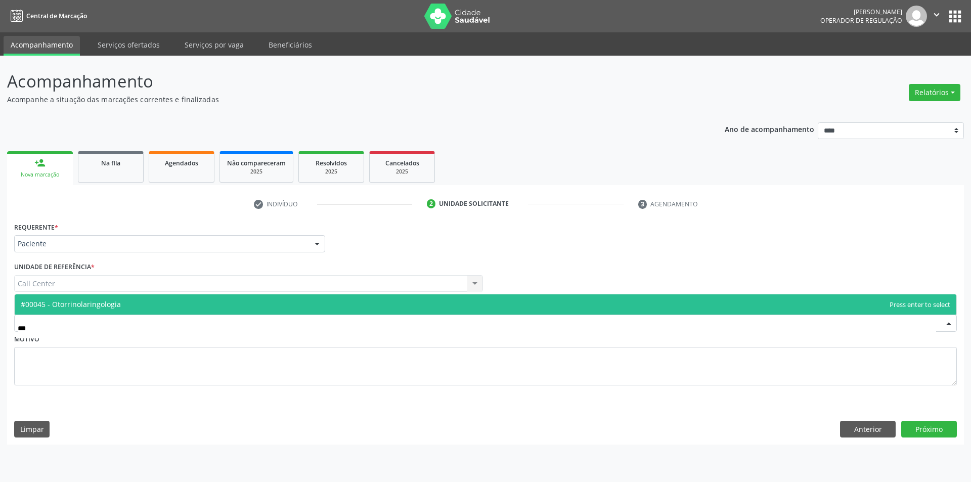
click at [84, 309] on span "#00045 - Otorrinolaringologia" at bounding box center [486, 304] width 942 height 20
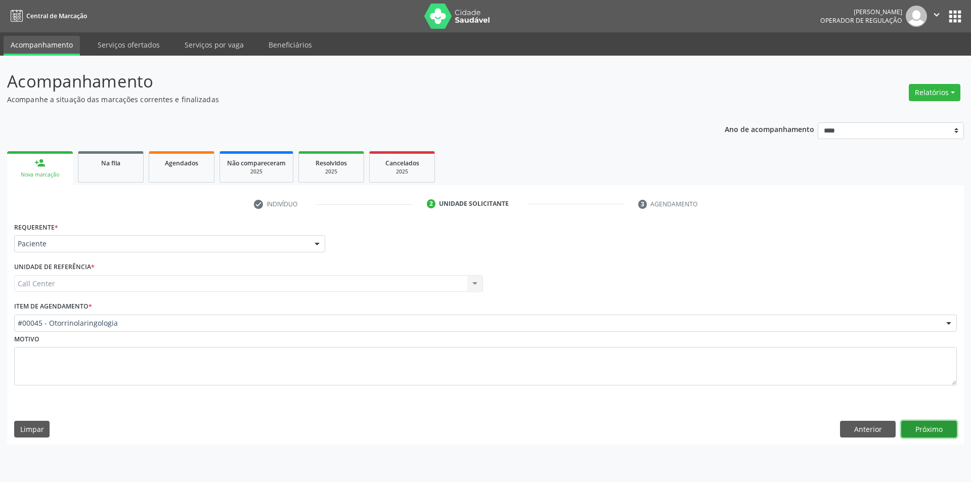
click at [927, 431] on button "Próximo" at bounding box center [929, 429] width 56 height 17
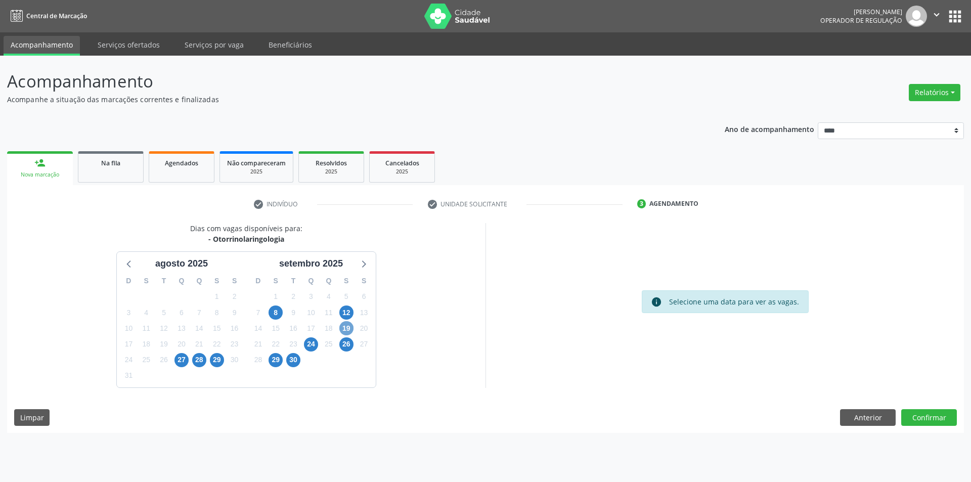
click at [348, 330] on span "19" at bounding box center [346, 328] width 14 height 14
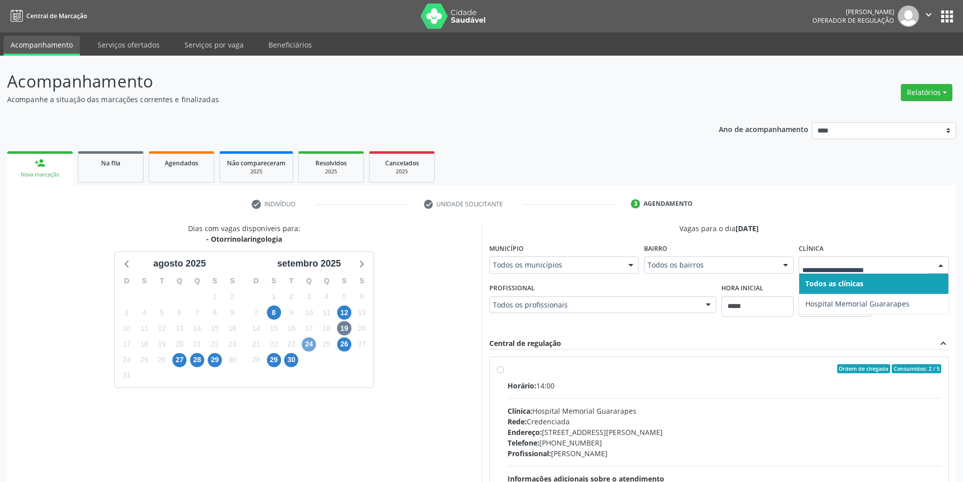
click at [311, 343] on span "24" at bounding box center [309, 344] width 14 height 14
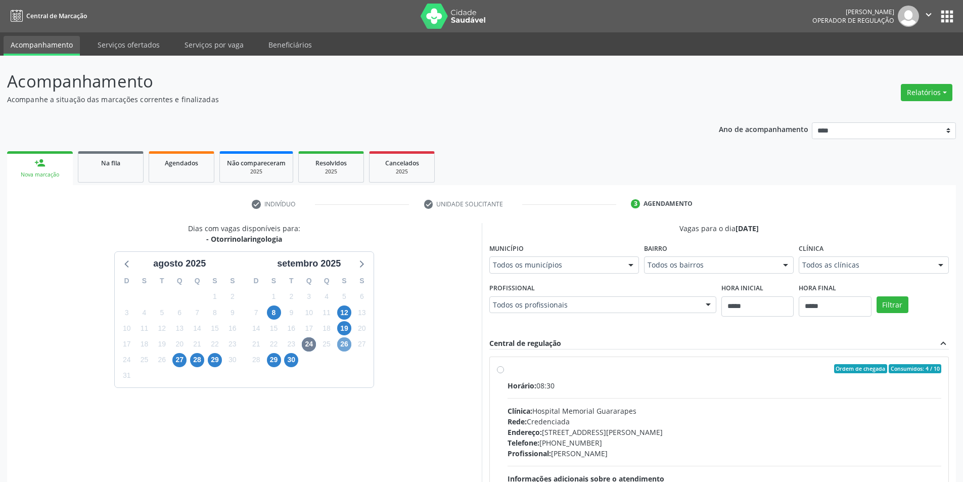
click at [342, 344] on span "26" at bounding box center [344, 344] width 14 height 14
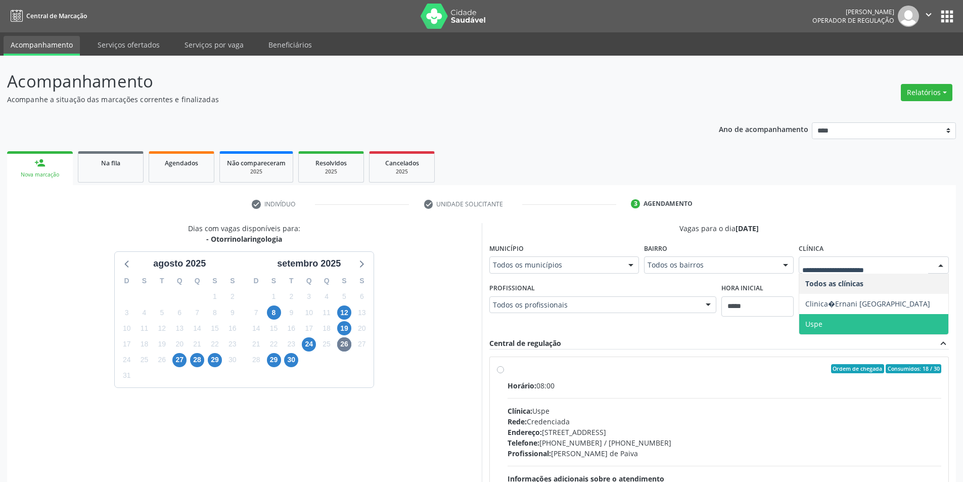
click at [818, 328] on span "Uspe" at bounding box center [814, 324] width 17 height 10
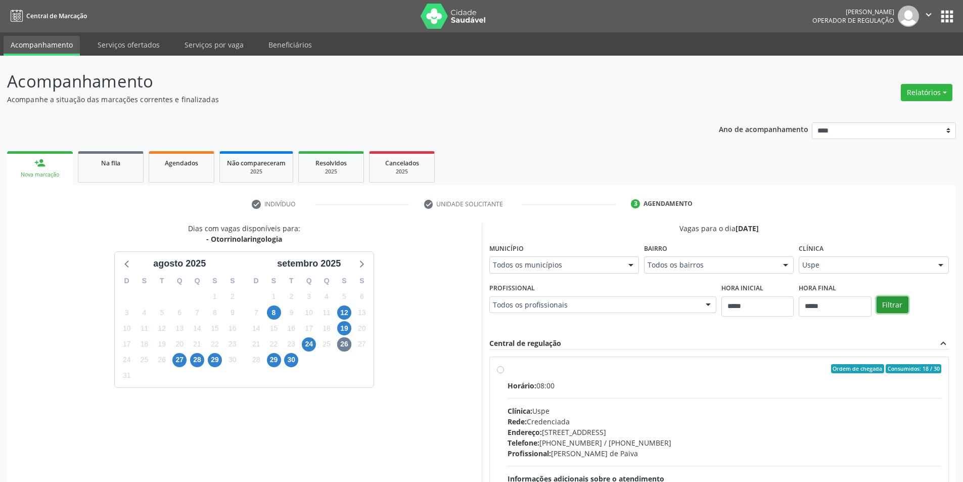
click at [894, 306] on button "Filtrar" at bounding box center [893, 304] width 32 height 17
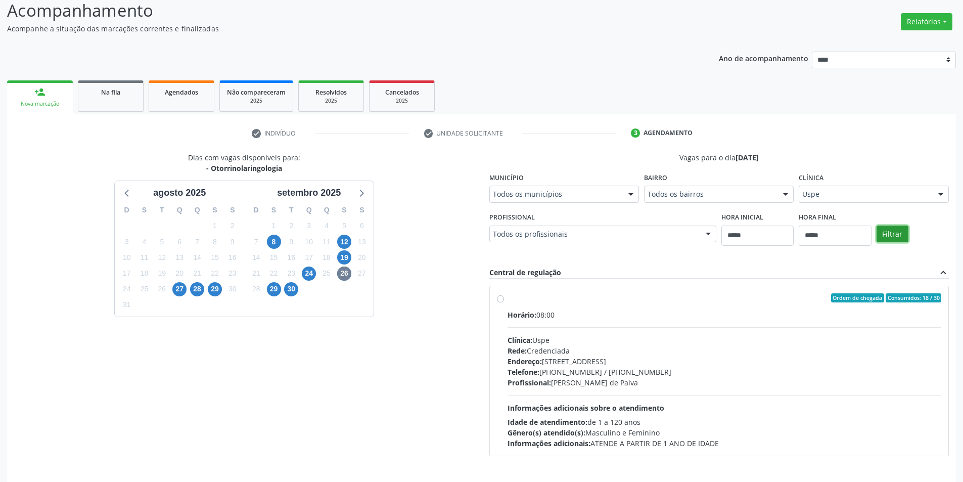
scroll to position [104, 0]
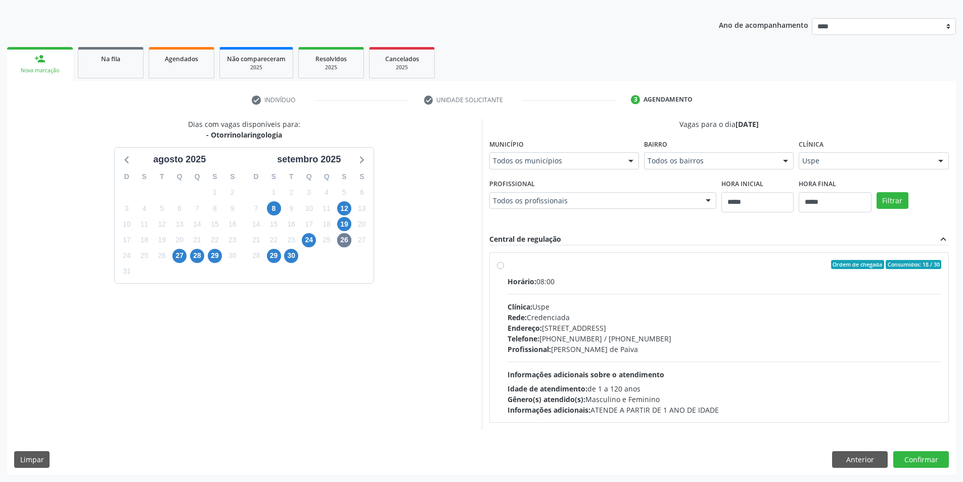
click at [760, 383] on div "Idade de atendimento: de 1 a 120 anos" at bounding box center [725, 388] width 434 height 11
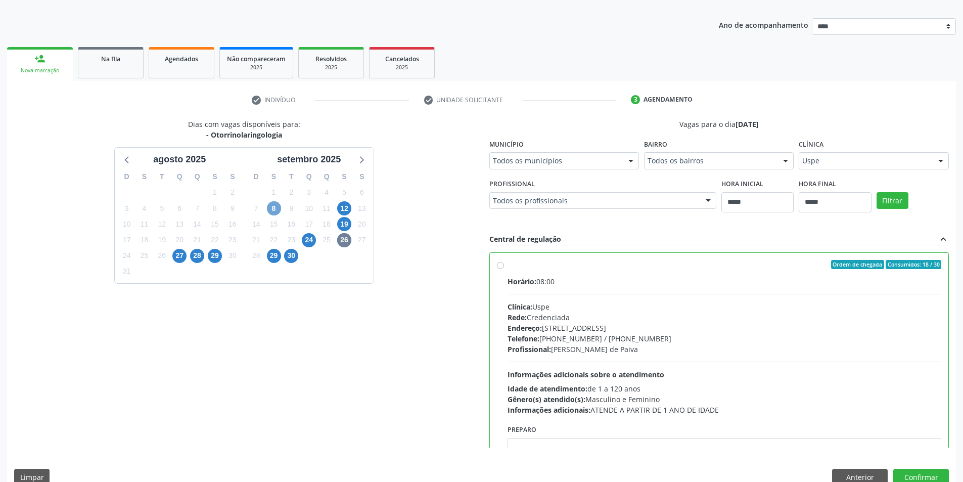
click at [274, 205] on span "8" at bounding box center [274, 208] width 14 height 14
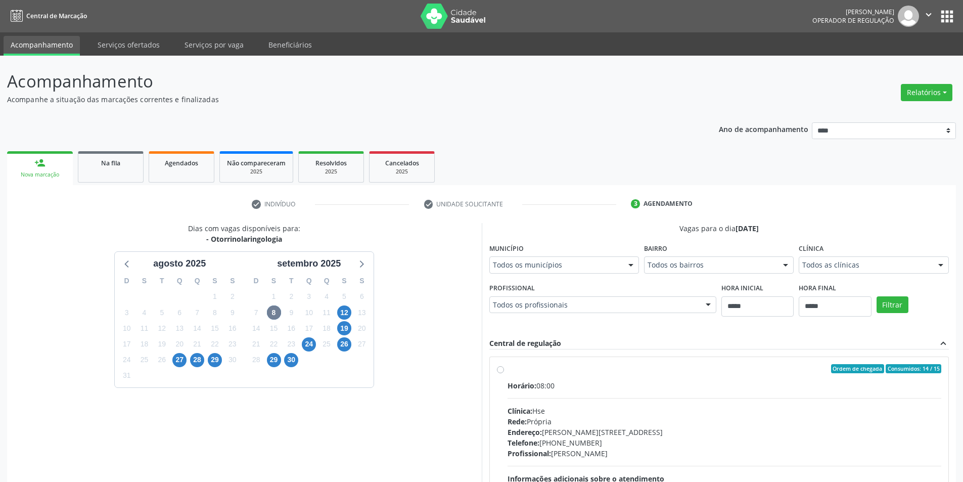
drag, startPoint x: 452, startPoint y: 395, endPoint x: 460, endPoint y: 399, distance: 9.0
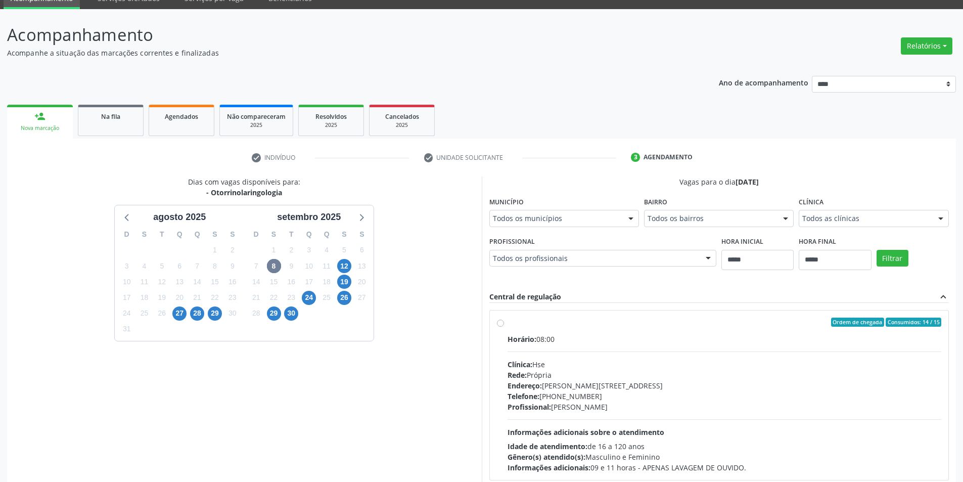
scroll to position [104, 0]
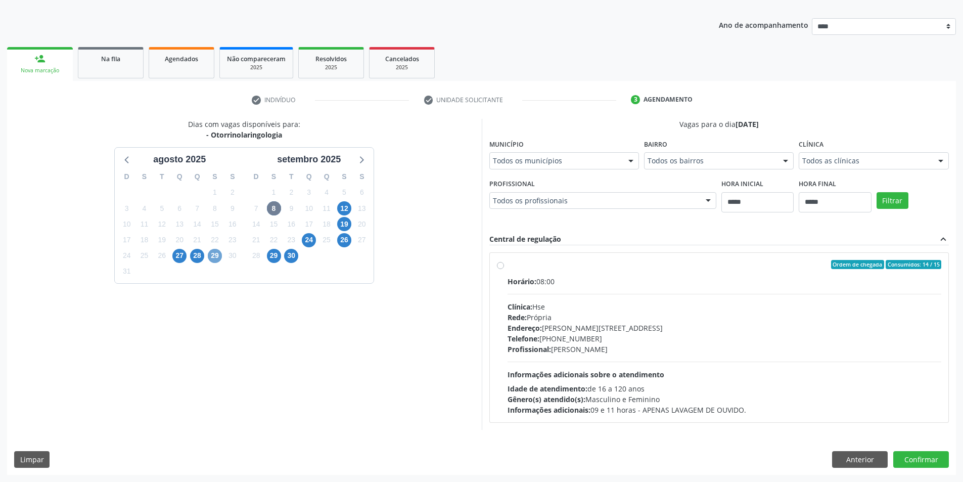
click at [208, 254] on span "29" at bounding box center [215, 256] width 14 height 14
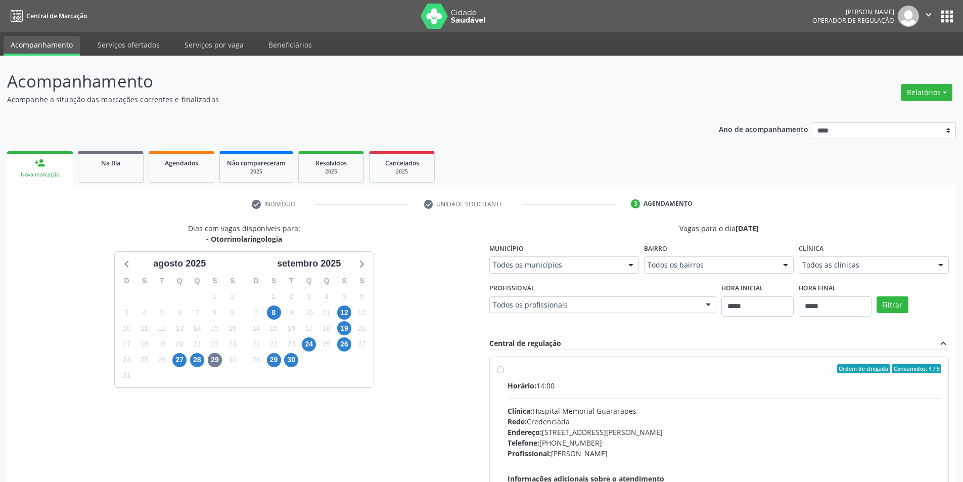
click at [841, 256] on div "Clínica Todos as clínicas Todos as clínicas Hospital Memorial Guararapes Nenhum…" at bounding box center [874, 257] width 150 height 32
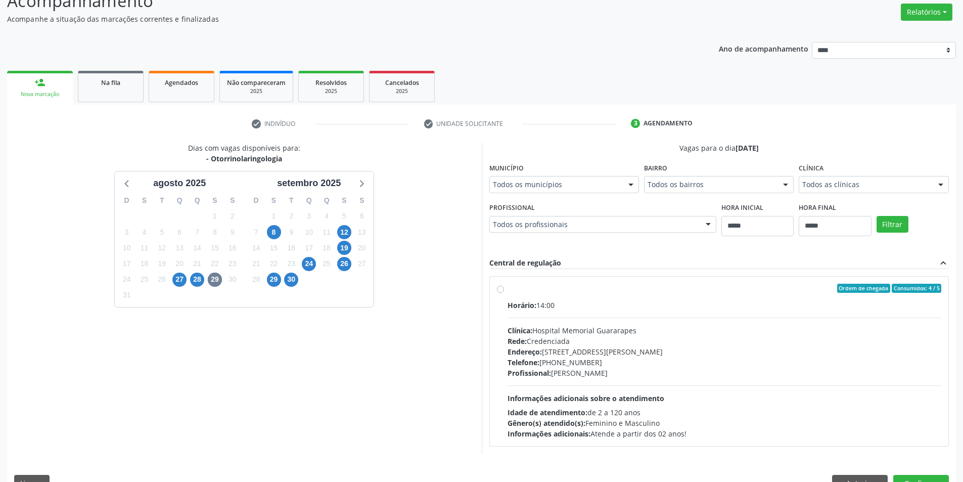
scroll to position [104, 0]
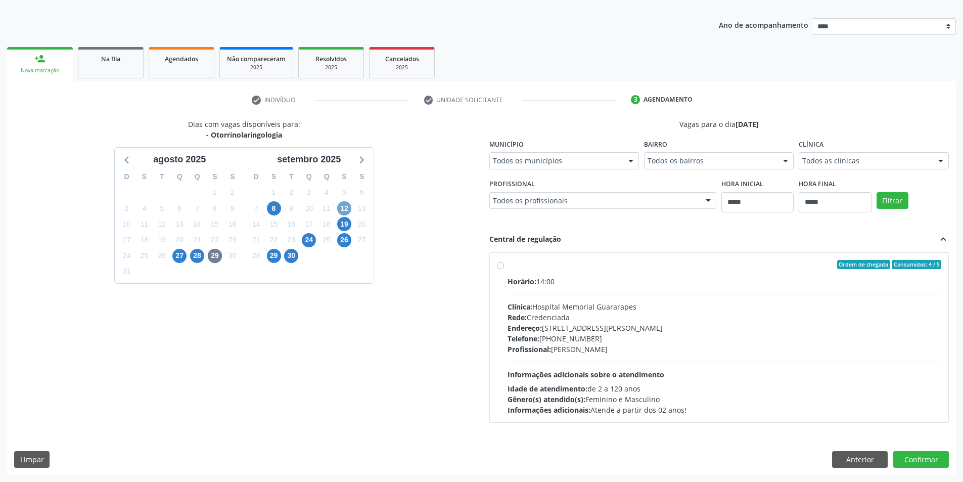
click at [342, 211] on span "12" at bounding box center [344, 208] width 14 height 14
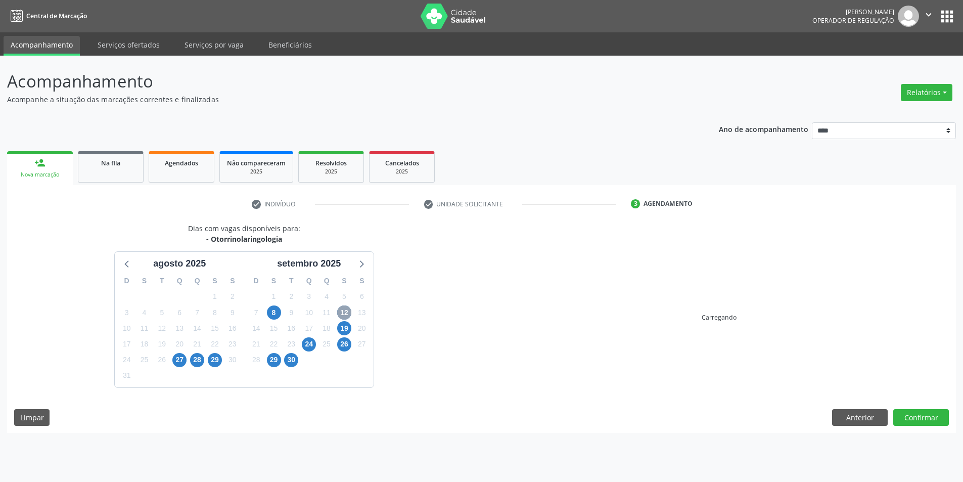
scroll to position [0, 0]
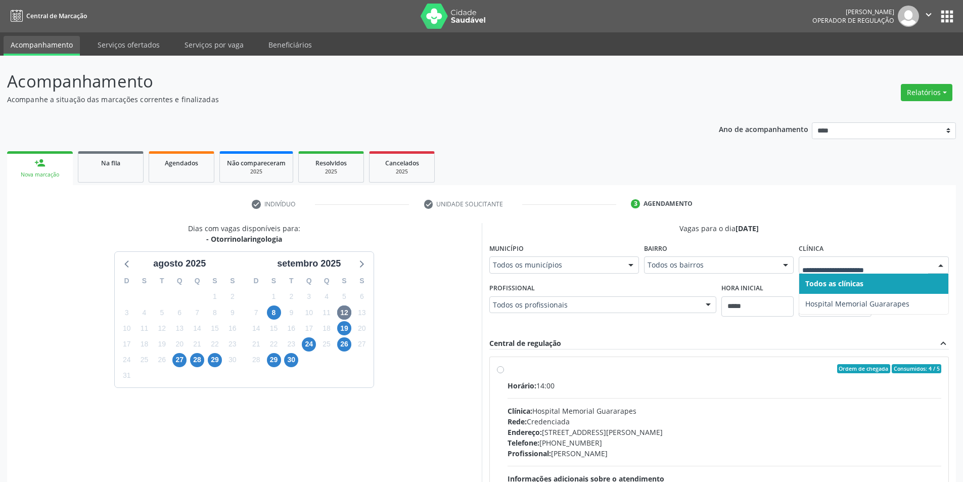
drag, startPoint x: 443, startPoint y: 335, endPoint x: 391, endPoint y: 335, distance: 52.1
click at [419, 335] on div "Dias com vagas disponíveis para: - Otorrinolaringologia agosto 2025 D S T Q Q S…" at bounding box center [244, 378] width 475 height 310
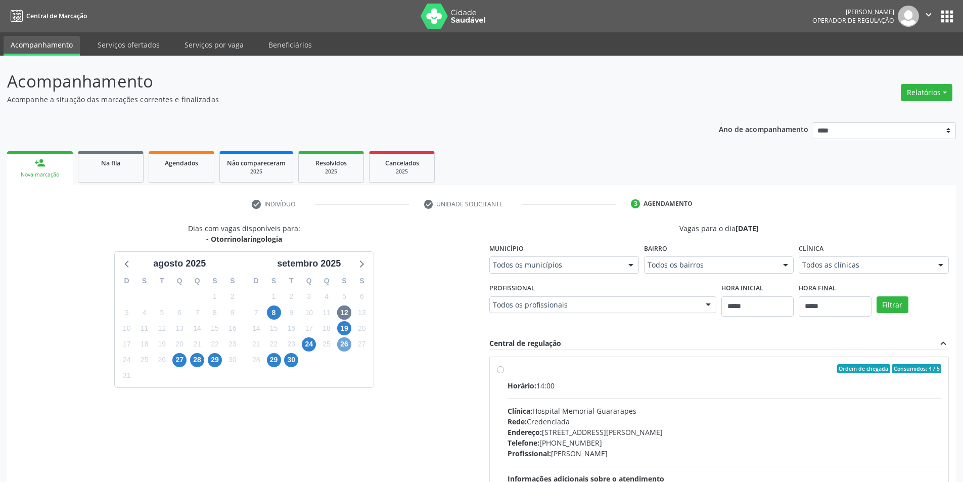
click at [348, 342] on span "26" at bounding box center [344, 344] width 14 height 14
click at [832, 271] on div "Todos as clínicas" at bounding box center [874, 264] width 150 height 17
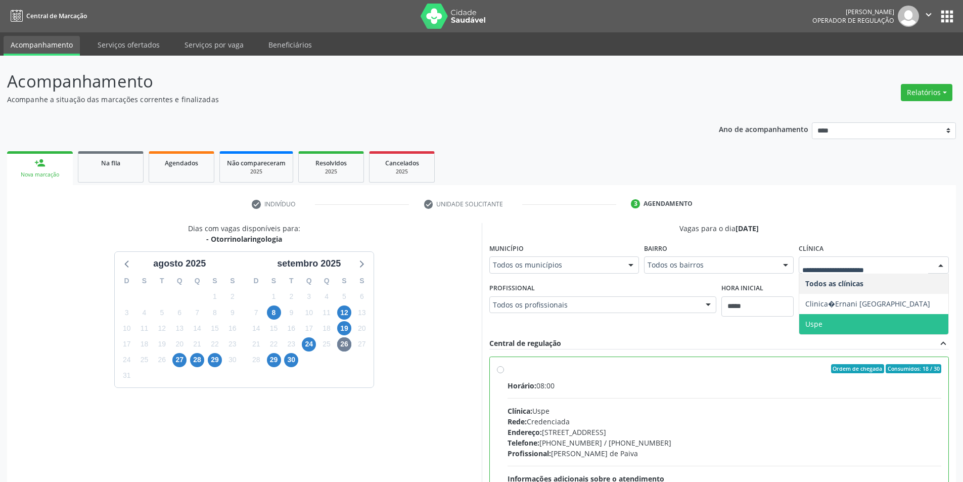
click at [826, 321] on span "Uspe" at bounding box center [873, 324] width 149 height 20
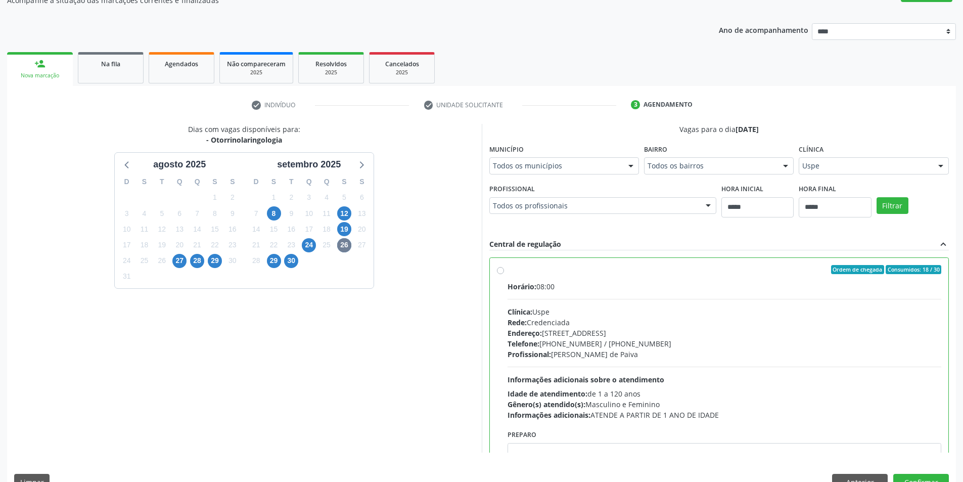
scroll to position [122, 0]
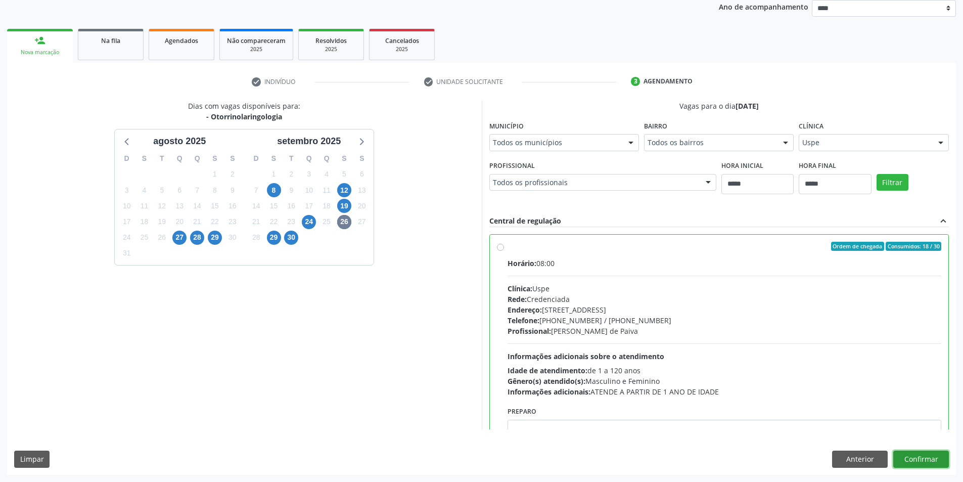
click at [918, 466] on button "Confirmar" at bounding box center [922, 459] width 56 height 17
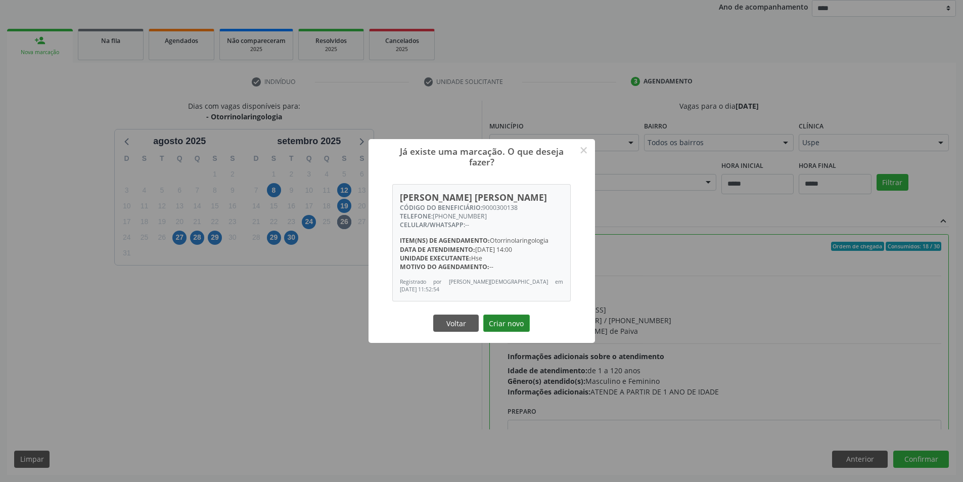
click at [512, 323] on button "Criar novo" at bounding box center [506, 323] width 47 height 17
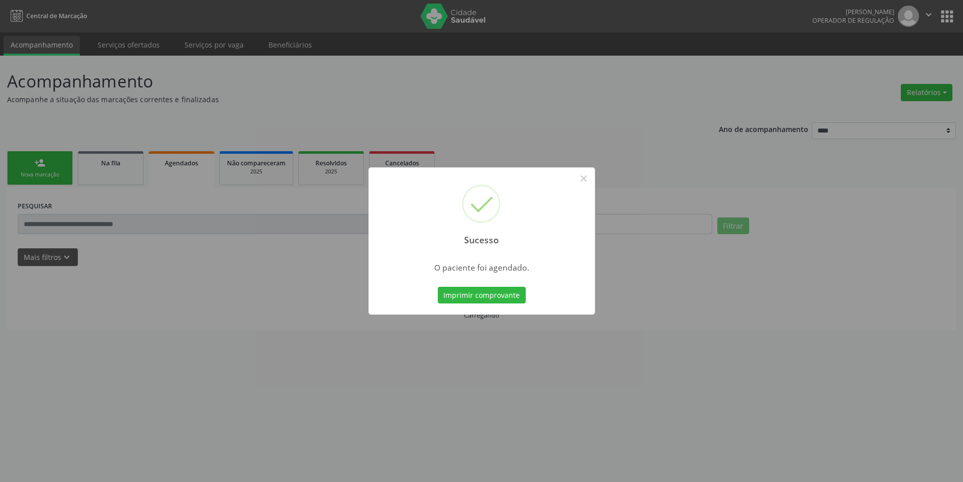
scroll to position [0, 0]
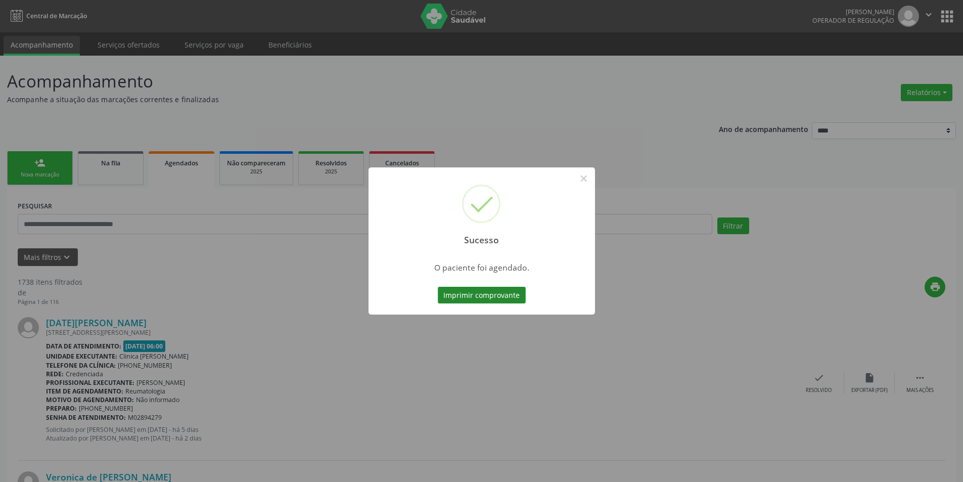
click at [499, 295] on button "Imprimir comprovante" at bounding box center [482, 295] width 88 height 17
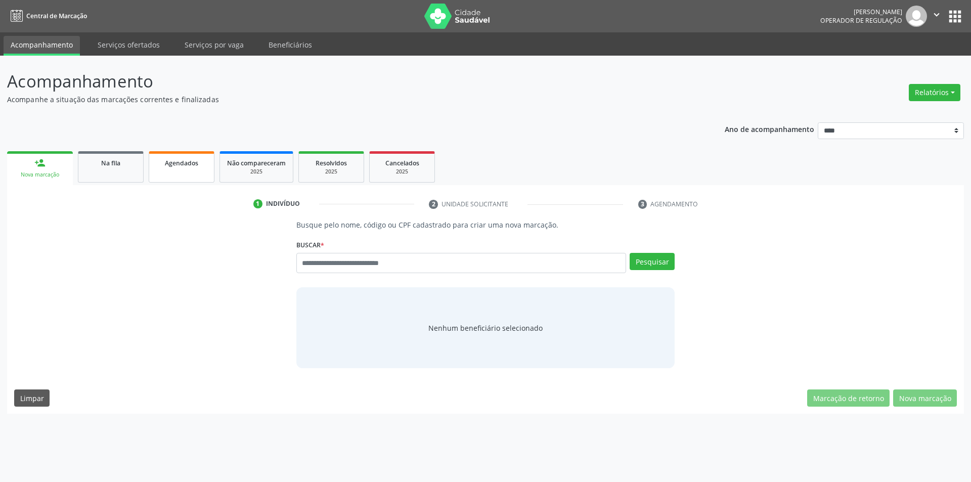
click at [181, 176] on link "Agendados" at bounding box center [182, 166] width 66 height 31
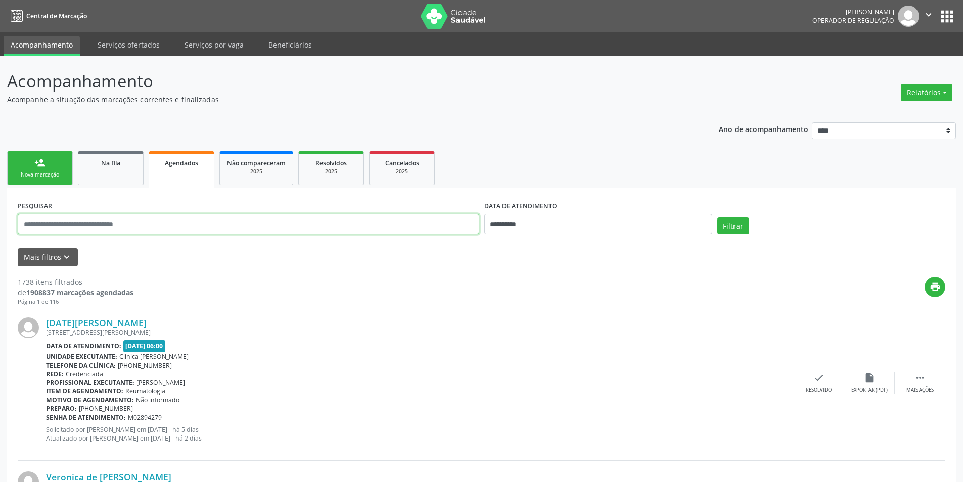
paste input "**********"
type input "**********"
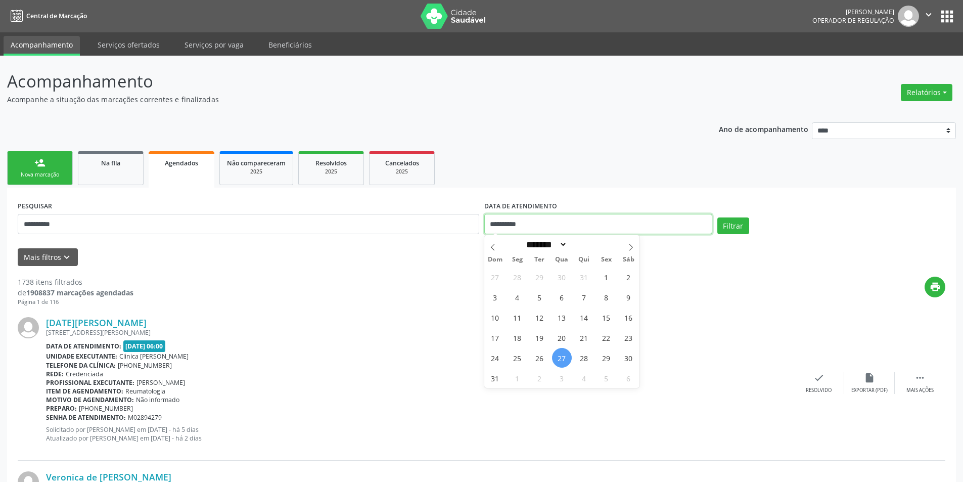
click at [512, 221] on input "**********" at bounding box center [598, 224] width 228 height 20
click at [496, 247] on icon at bounding box center [492, 247] width 7 height 7
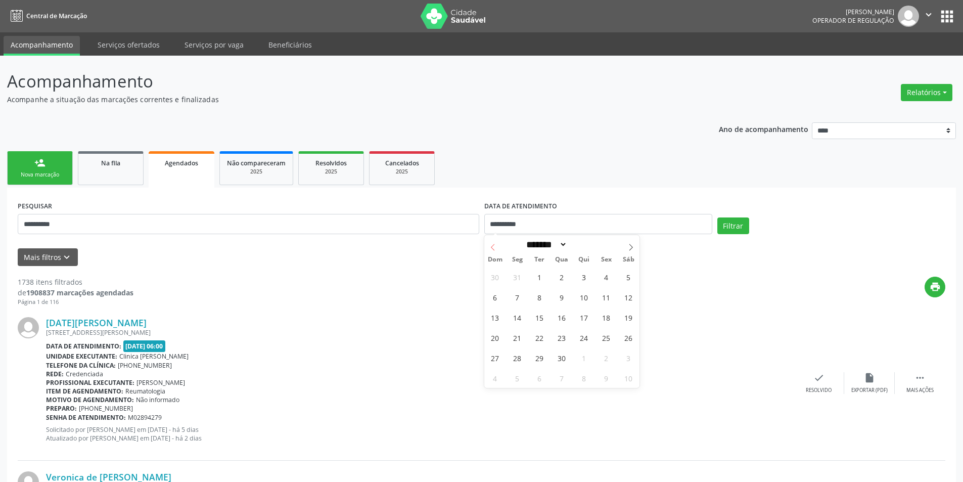
click at [496, 247] on icon at bounding box center [492, 247] width 7 height 7
select select "*"
click at [561, 278] on span "1" at bounding box center [562, 277] width 20 height 20
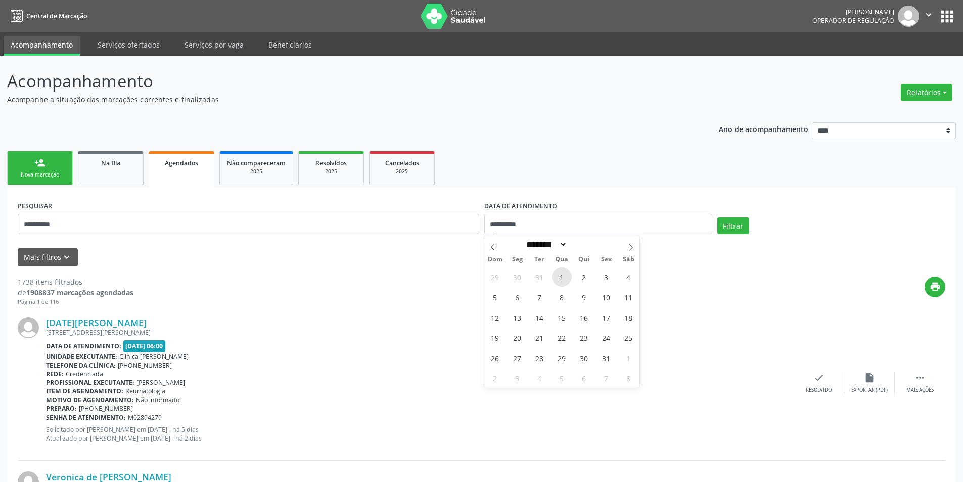
type input "**********"
click at [632, 246] on icon at bounding box center [632, 247] width 4 height 7
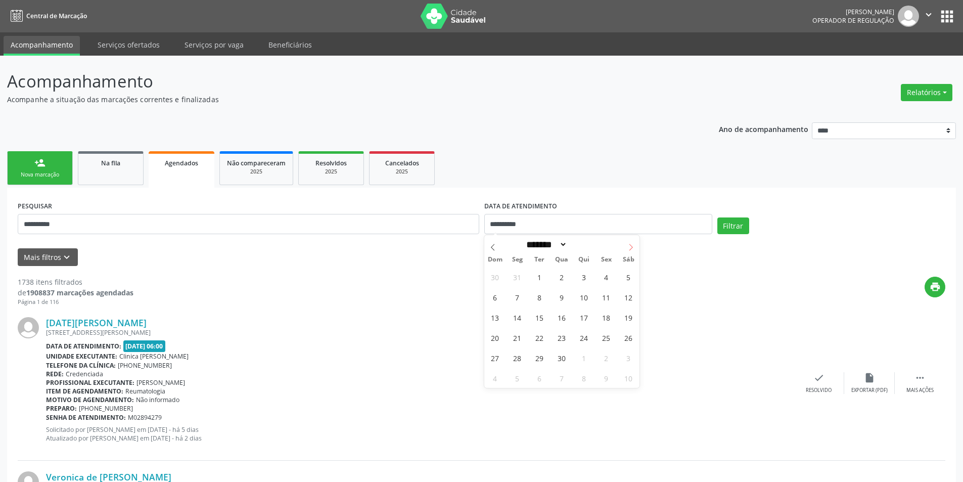
click at [632, 246] on icon at bounding box center [632, 247] width 4 height 7
select select "*"
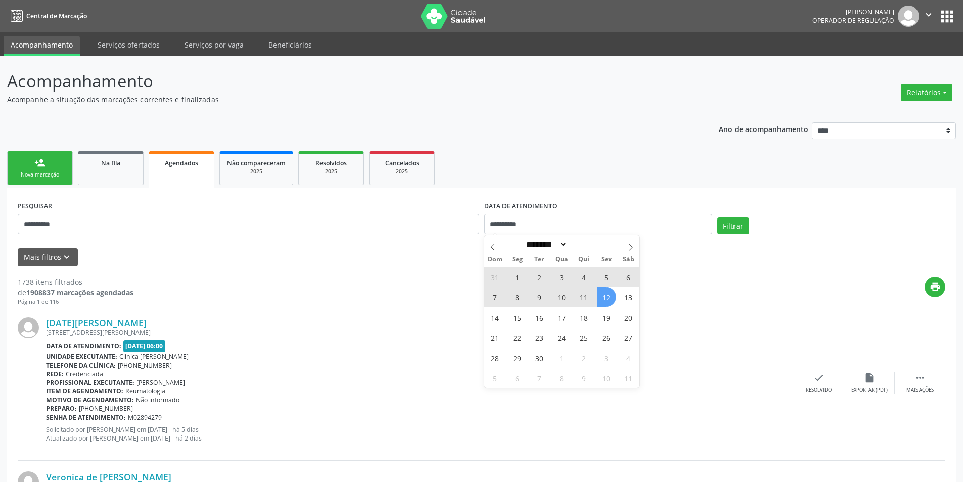
click at [610, 302] on span "12" at bounding box center [607, 297] width 20 height 20
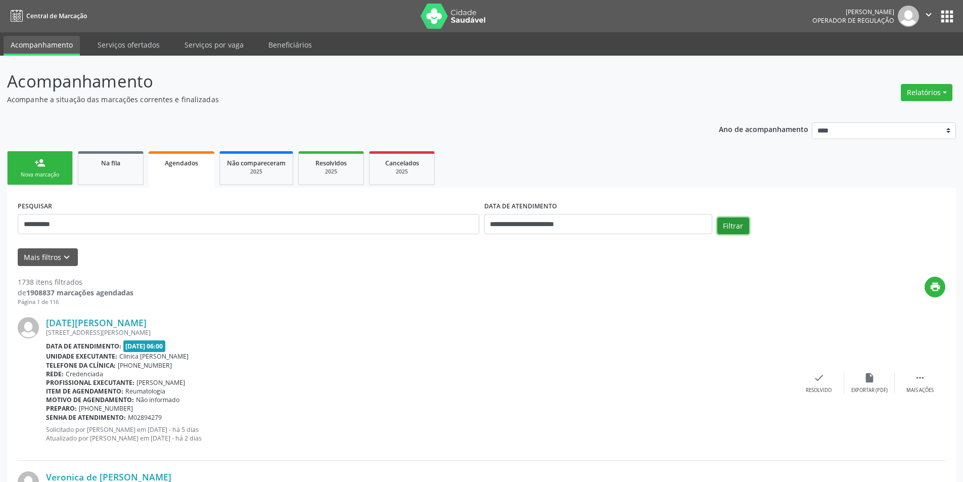
click at [732, 227] on button "Filtrar" at bounding box center [734, 225] width 32 height 17
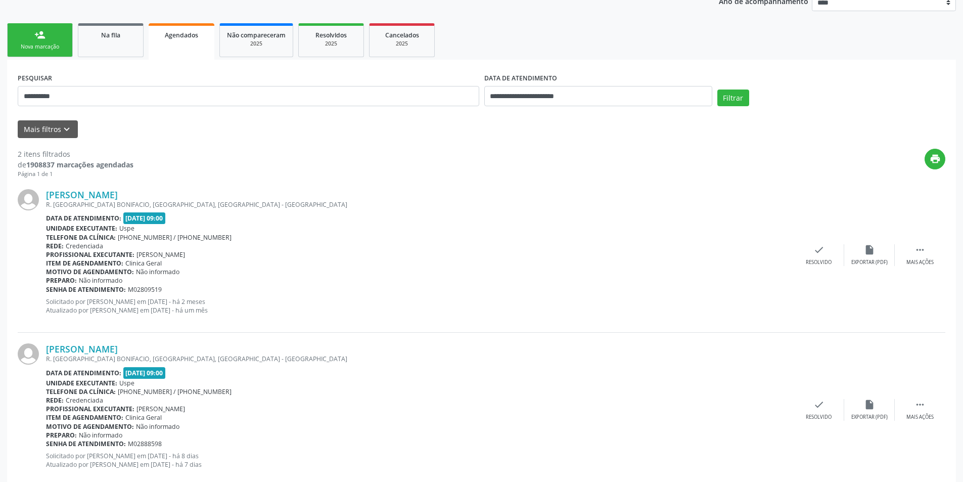
scroll to position [150, 0]
